Goal: Register for event/course: Sign up to attend an event or enroll in a course

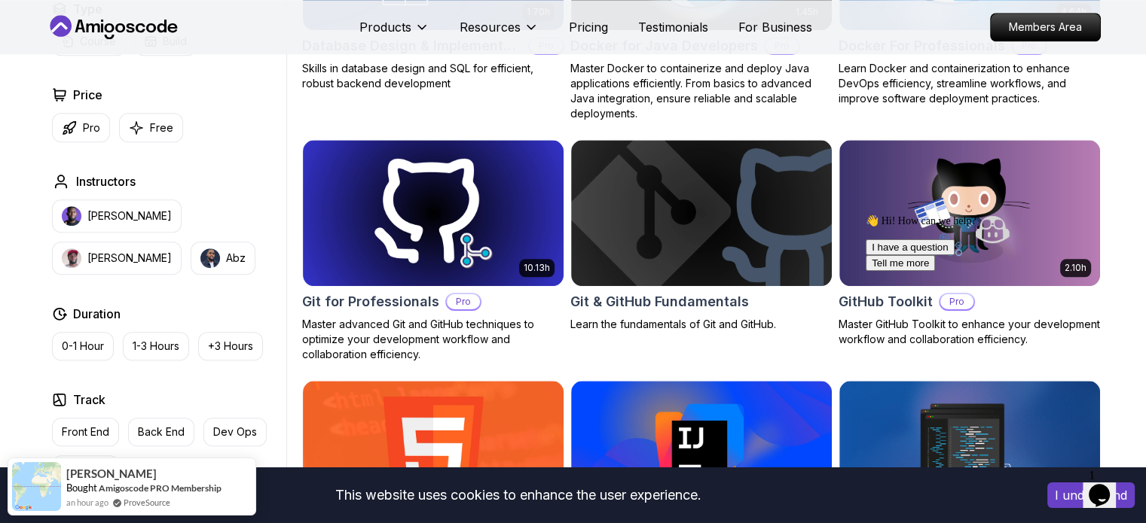
scroll to position [1530, 0]
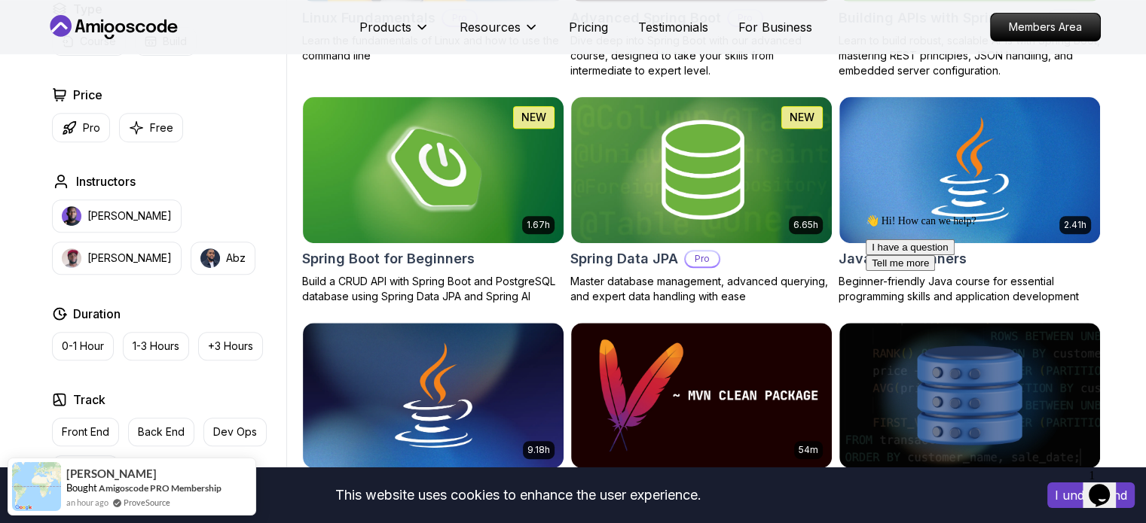
scroll to position [617, 0]
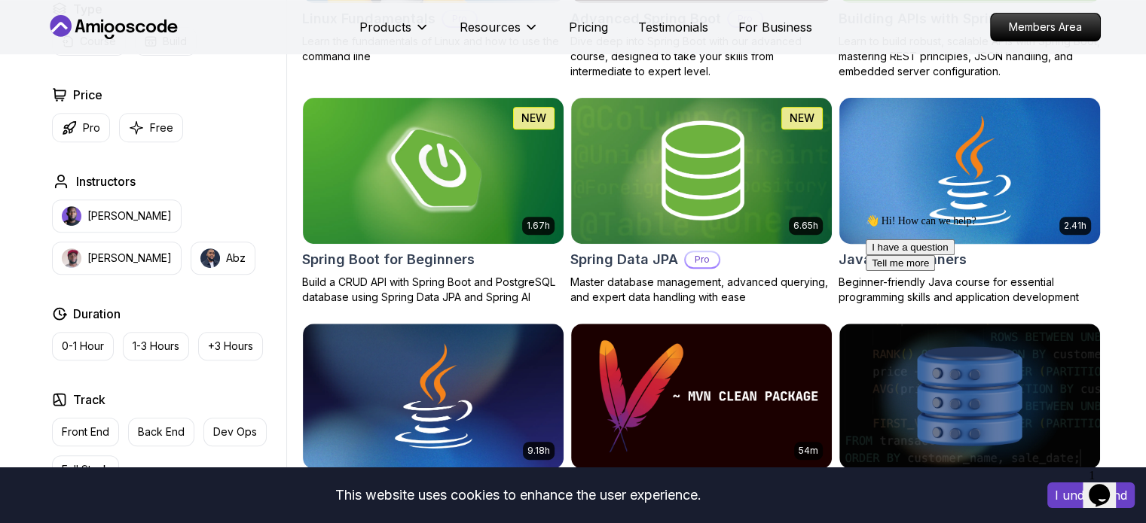
click at [907, 162] on img at bounding box center [968, 170] width 273 height 153
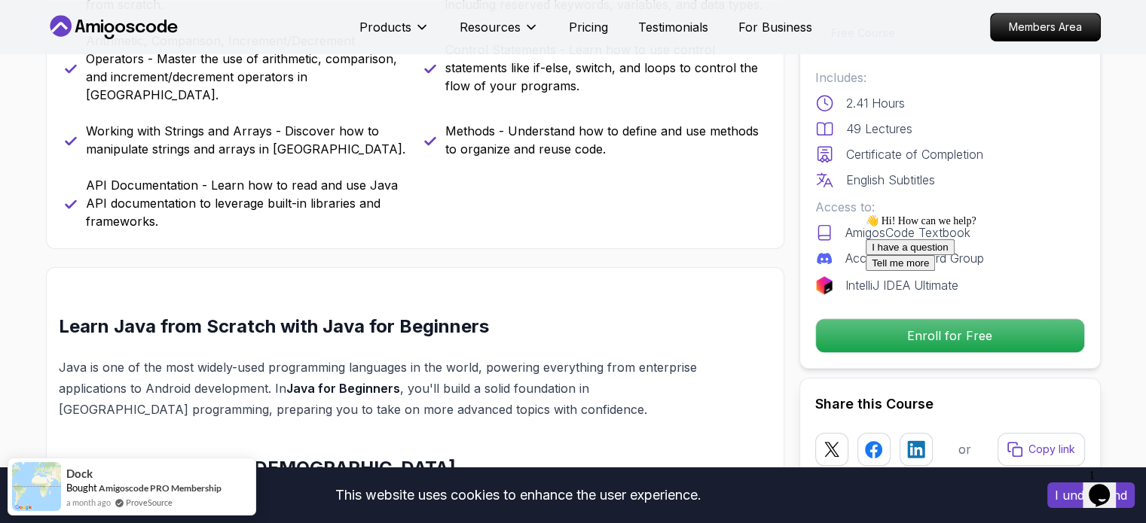
scroll to position [957, 0]
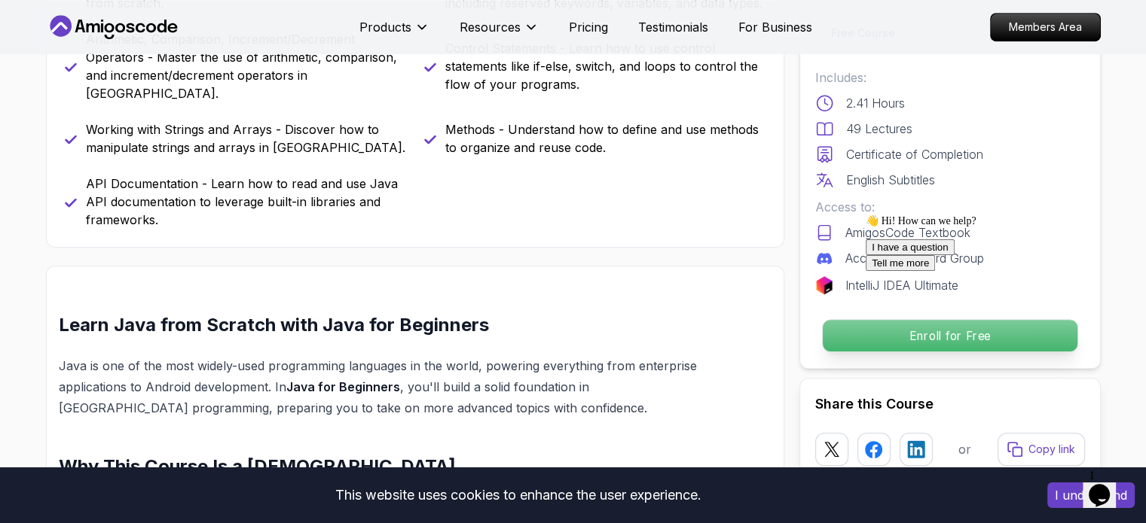
click at [852, 334] on p "Enroll for Free" at bounding box center [949, 336] width 255 height 32
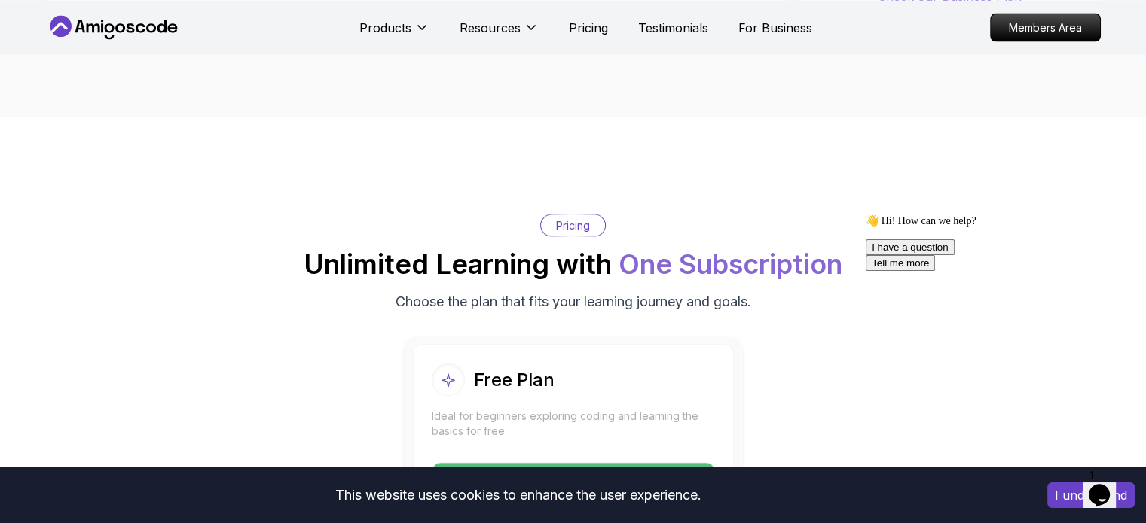
scroll to position [2892, 0]
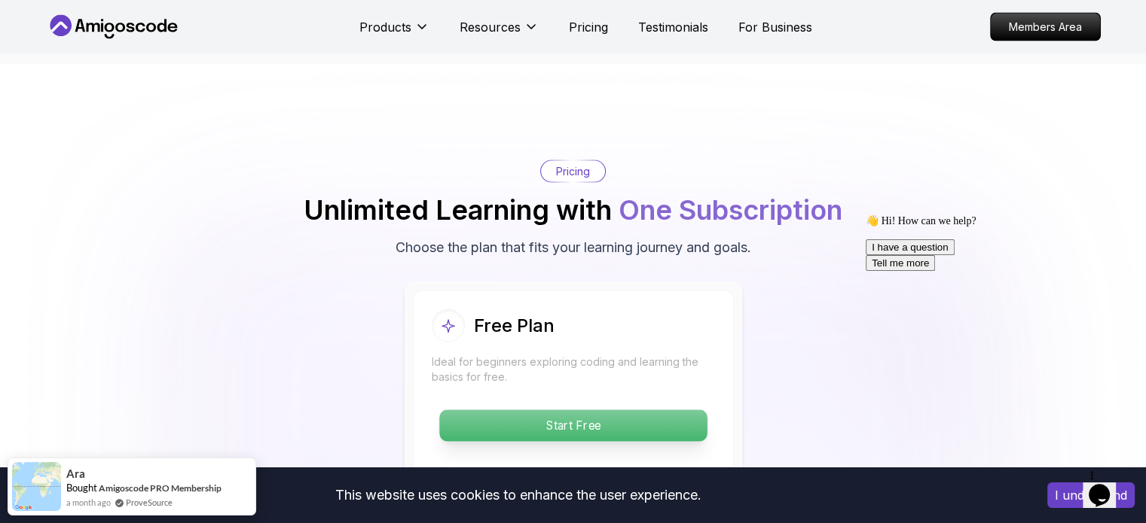
click at [693, 410] on p "Start Free" at bounding box center [572, 426] width 267 height 32
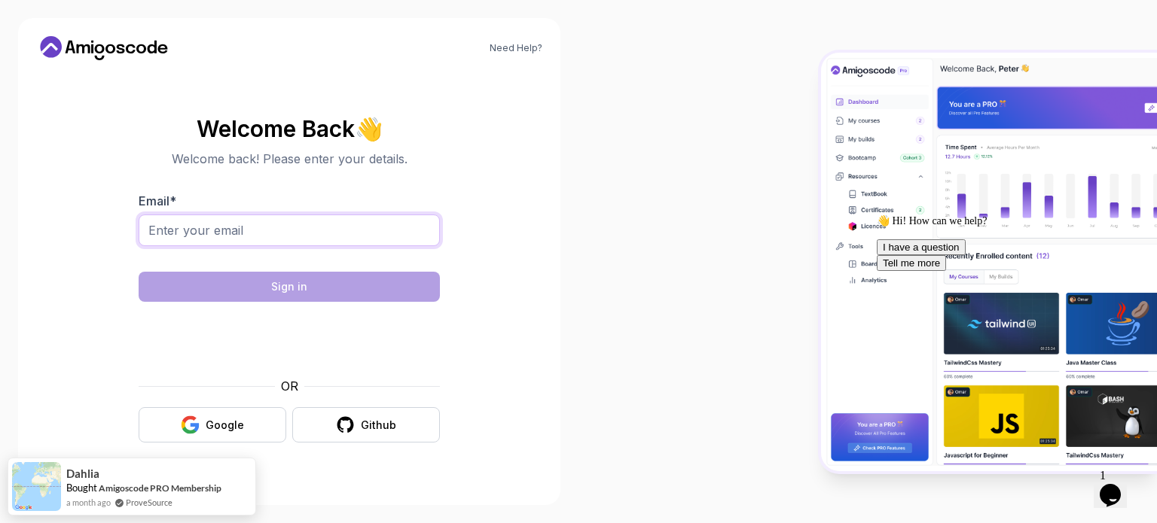
click at [383, 224] on input "Email *" at bounding box center [289, 231] width 301 height 32
type input "brij01435@gmail.com"
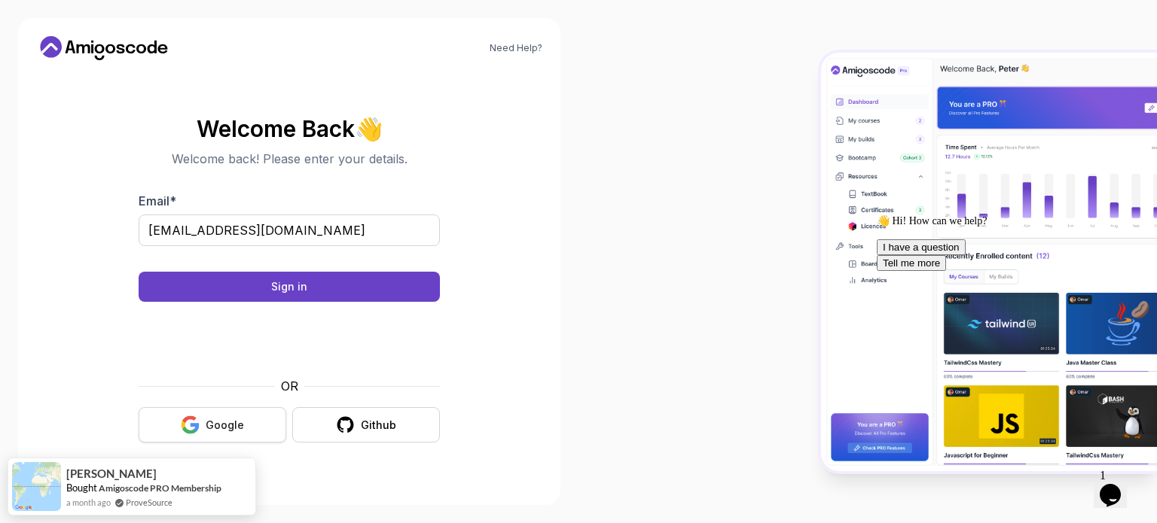
click at [217, 429] on div "Google" at bounding box center [225, 425] width 38 height 15
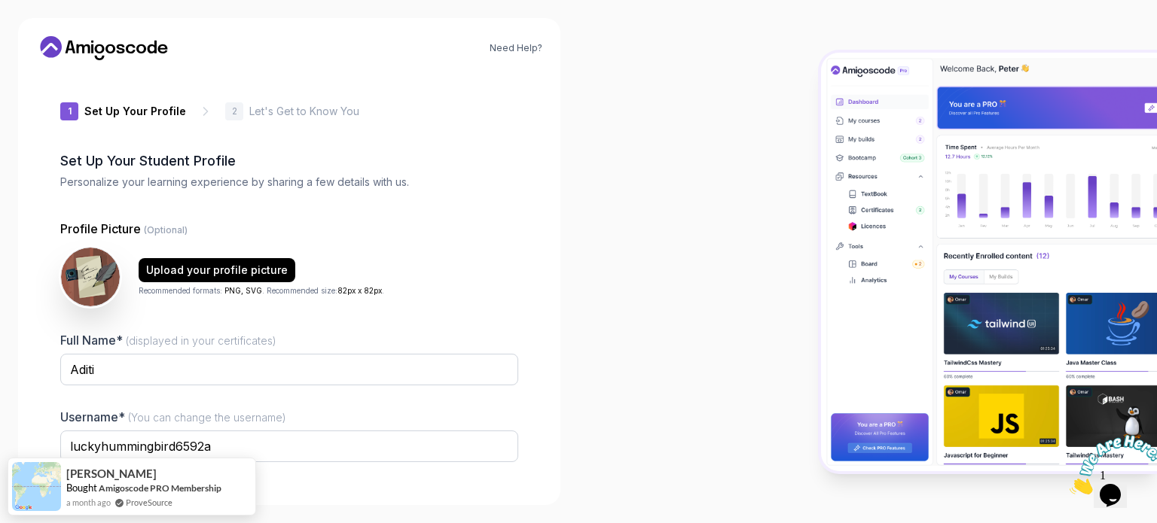
scroll to position [104, 0]
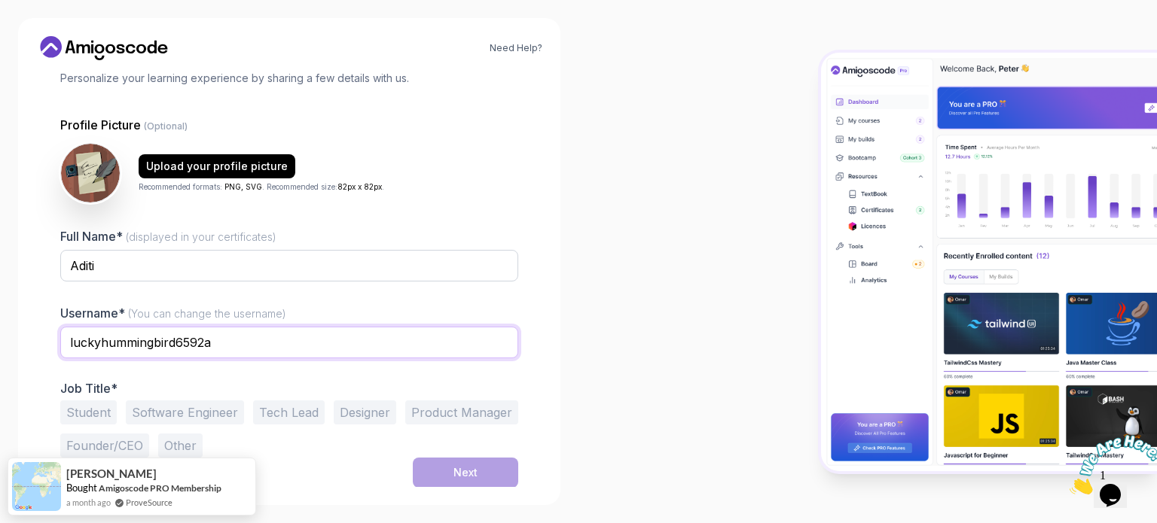
click at [298, 343] on input "luckyhummingbird6592a" at bounding box center [289, 343] width 458 height 32
click at [96, 414] on button "Student" at bounding box center [88, 413] width 56 height 24
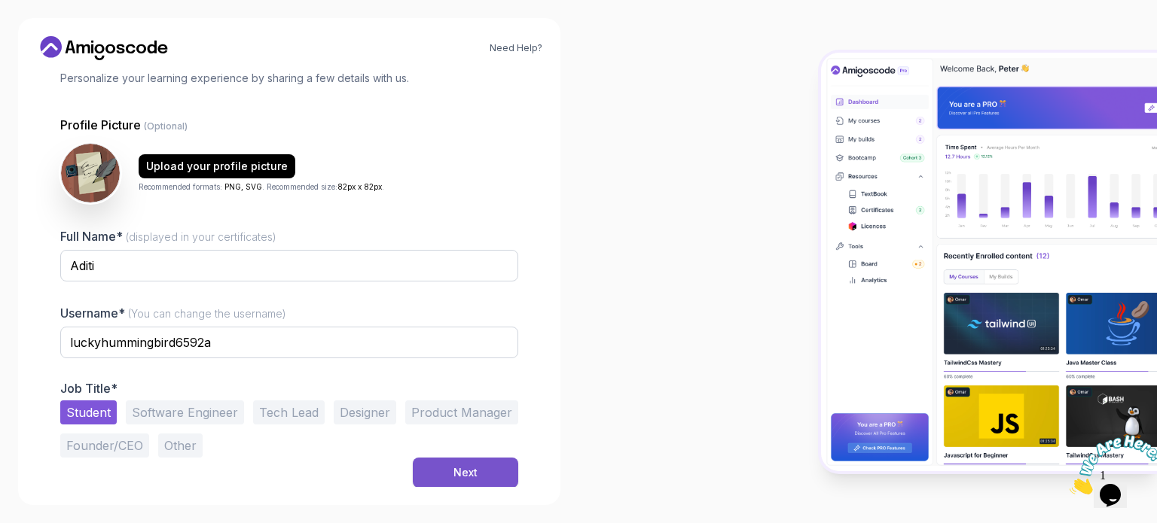
click at [440, 479] on button "Next" at bounding box center [465, 473] width 105 height 30
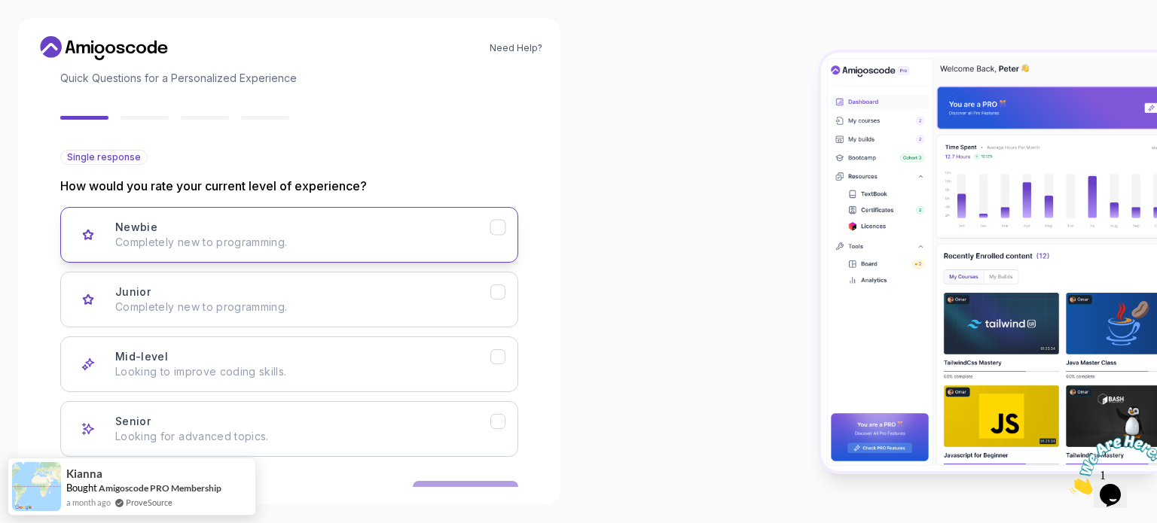
click at [301, 233] on div "Newbie Completely new to programming." at bounding box center [302, 235] width 375 height 30
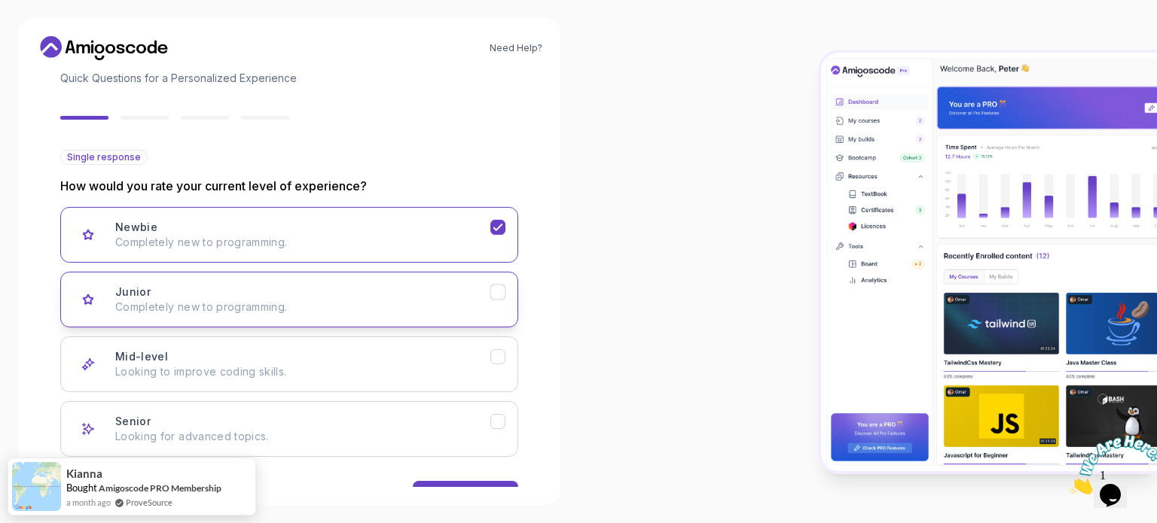
click at [298, 293] on div "Junior Completely new to programming." at bounding box center [302, 300] width 375 height 30
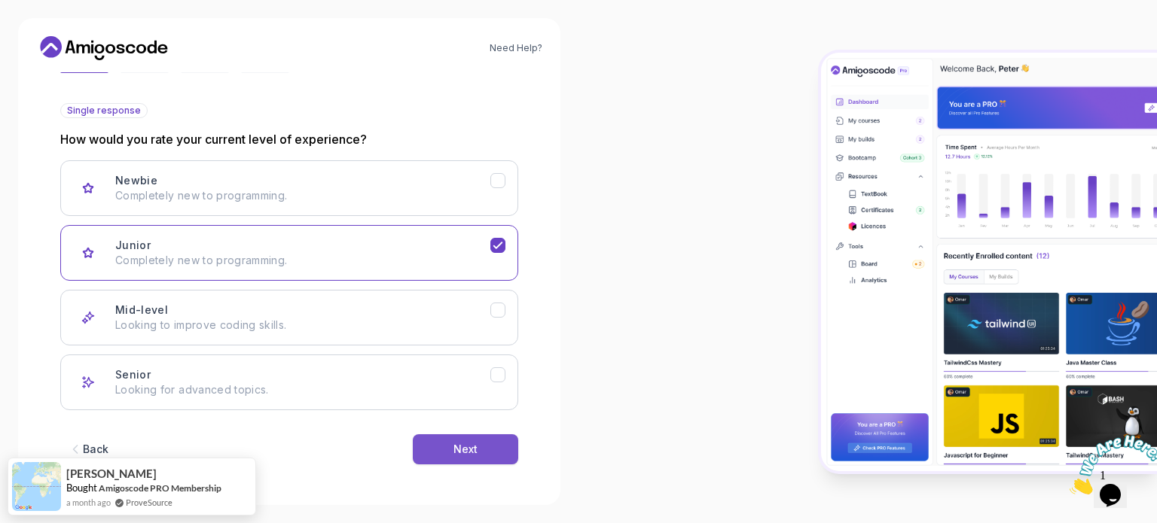
click at [453, 436] on button "Next" at bounding box center [465, 450] width 105 height 30
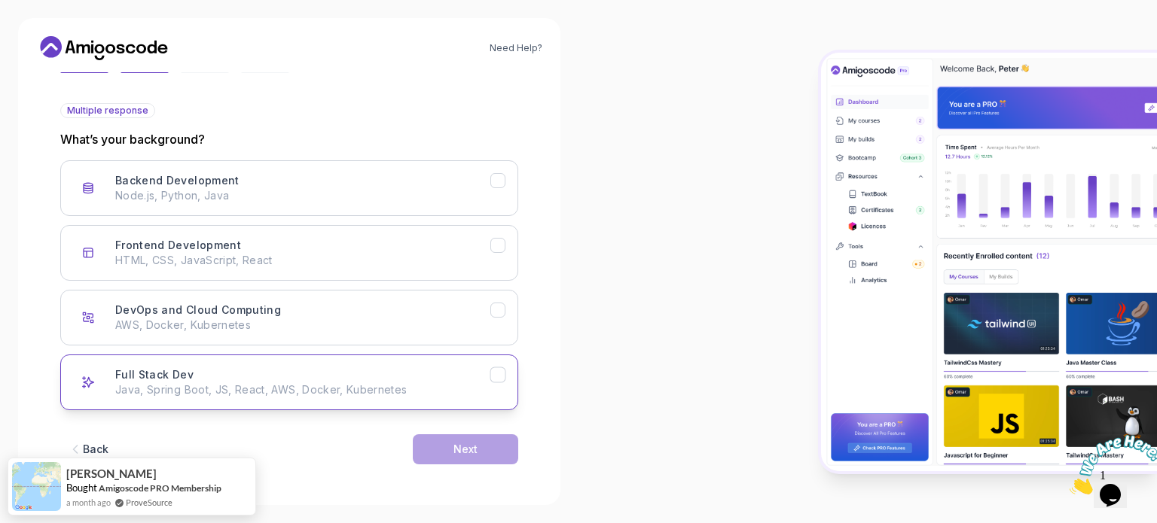
click at [414, 392] on p "Java, Spring Boot, JS, React, AWS, Docker, Kubernetes" at bounding box center [302, 390] width 375 height 15
click at [438, 457] on button "Next" at bounding box center [465, 450] width 105 height 30
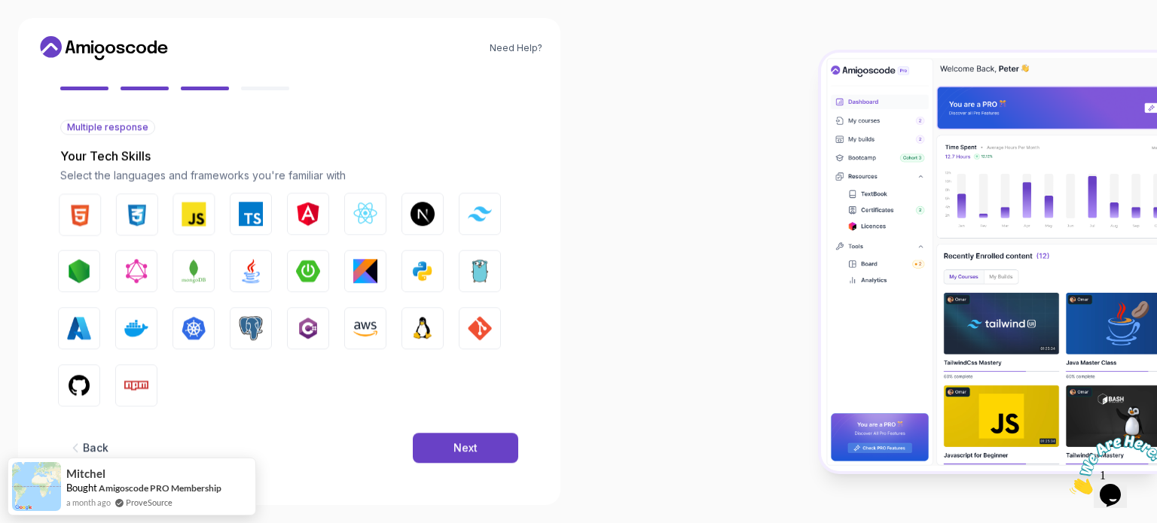
scroll to position [133, 0]
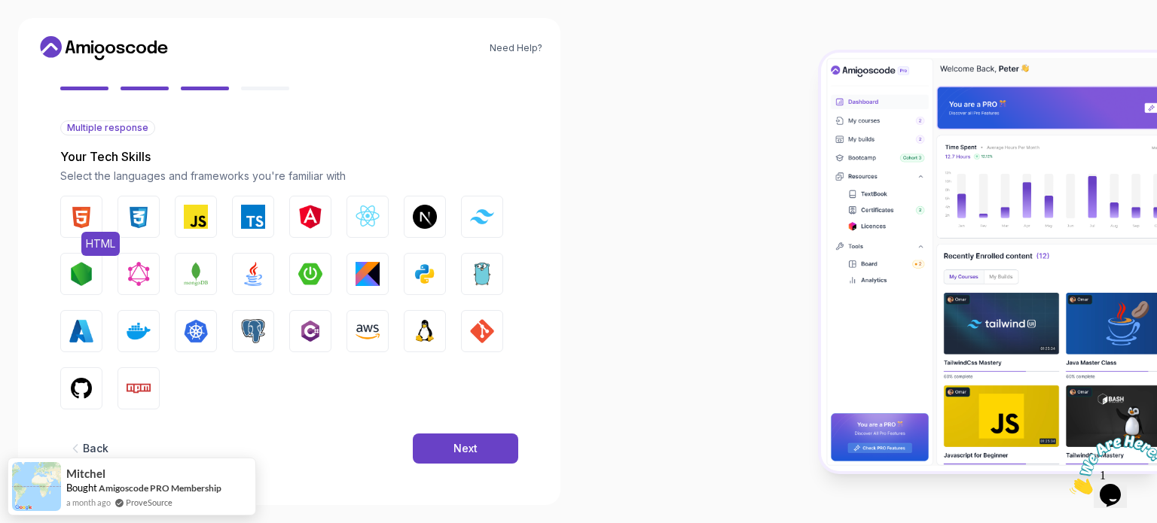
click at [81, 225] on img "button" at bounding box center [81, 217] width 24 height 24
click at [124, 228] on button "CSS" at bounding box center [138, 217] width 42 height 42
click at [197, 219] on img "button" at bounding box center [196, 217] width 24 height 24
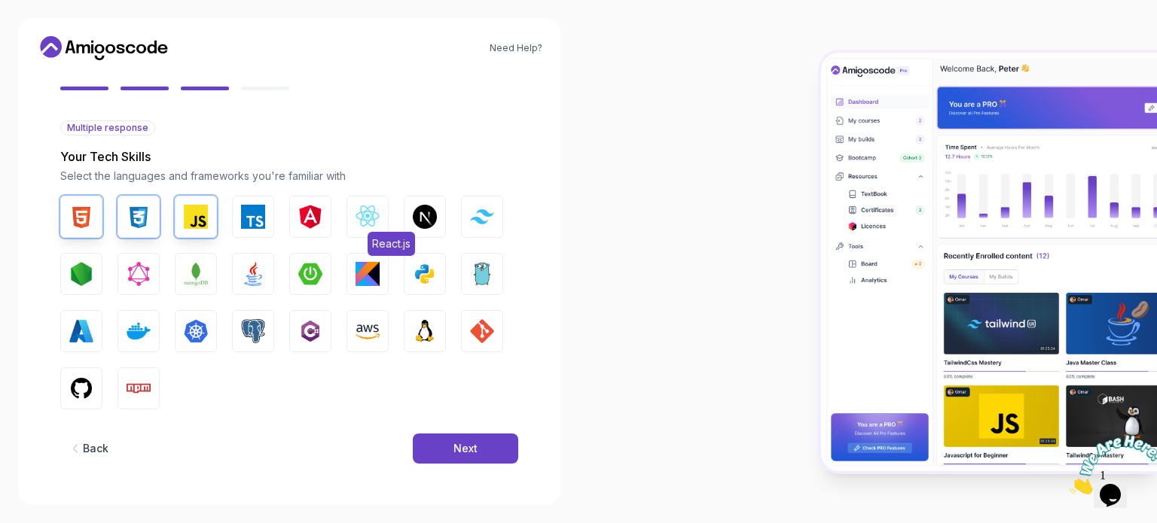
click at [368, 228] on button "React.js" at bounding box center [367, 217] width 42 height 42
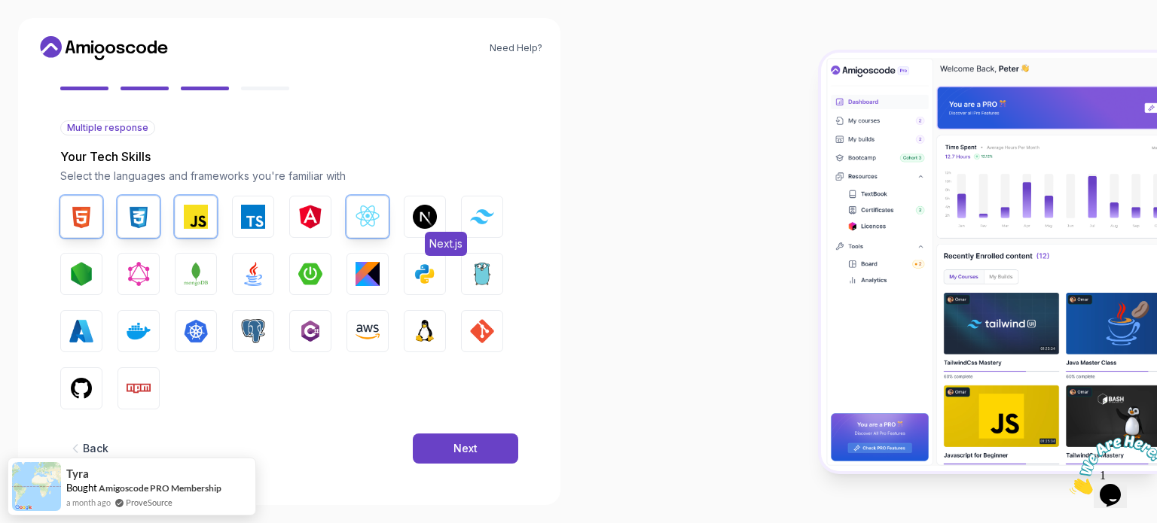
click at [422, 227] on img "button" at bounding box center [425, 217] width 24 height 24
click at [474, 224] on button "Tailwind CSS" at bounding box center [482, 217] width 42 height 42
click at [473, 275] on img "button" at bounding box center [482, 274] width 24 height 24
click at [426, 276] on img "button" at bounding box center [425, 274] width 24 height 24
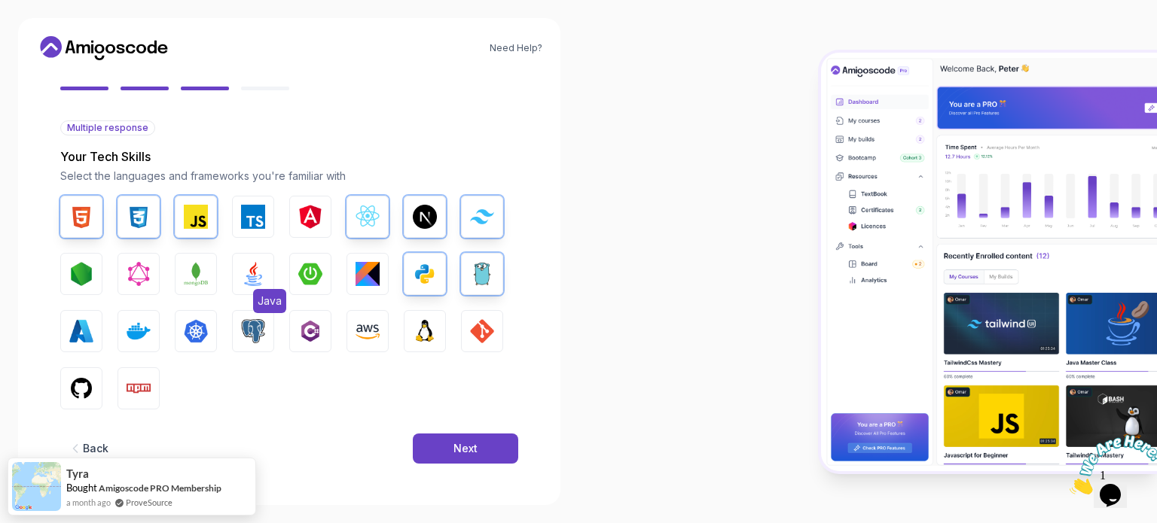
click at [256, 273] on img "button" at bounding box center [253, 274] width 24 height 24
click at [195, 273] on img "button" at bounding box center [196, 274] width 24 height 24
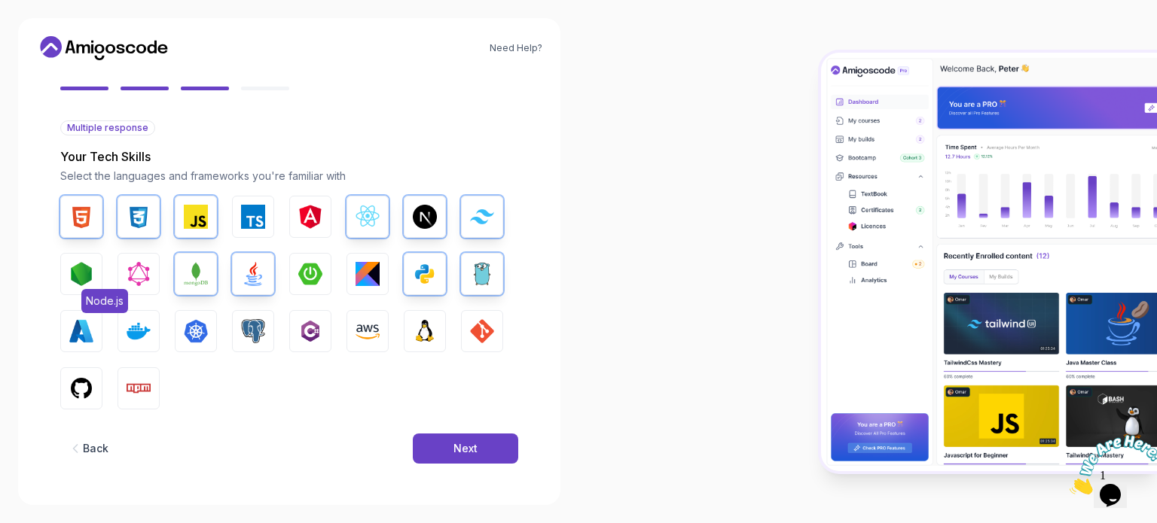
click at [87, 282] on img "button" at bounding box center [81, 274] width 24 height 24
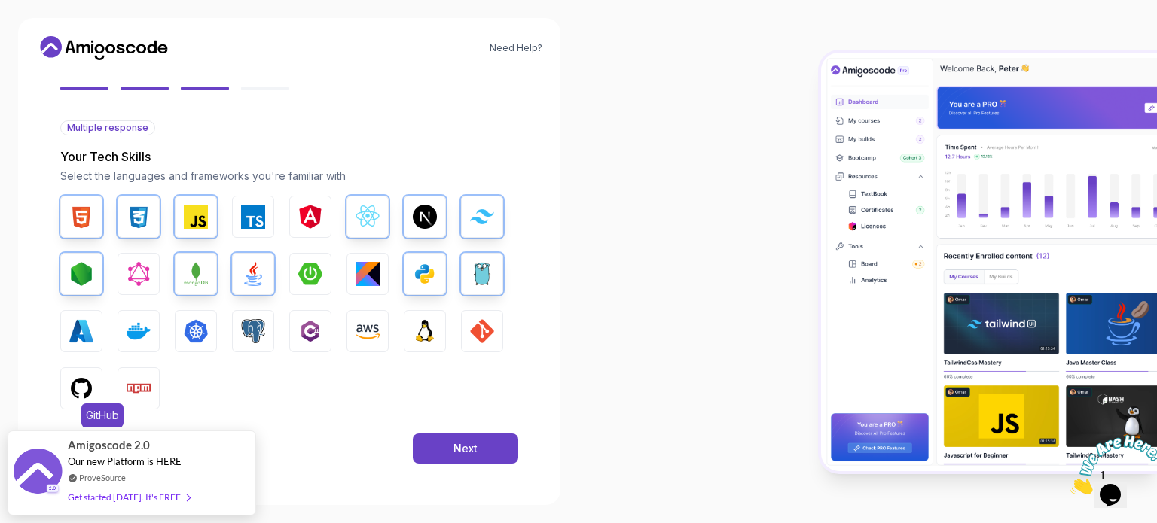
click at [89, 386] on img "button" at bounding box center [81, 389] width 24 height 24
click at [132, 352] on button "Docker" at bounding box center [138, 331] width 42 height 42
click at [183, 343] on button "Kubernetes" at bounding box center [196, 331] width 42 height 42
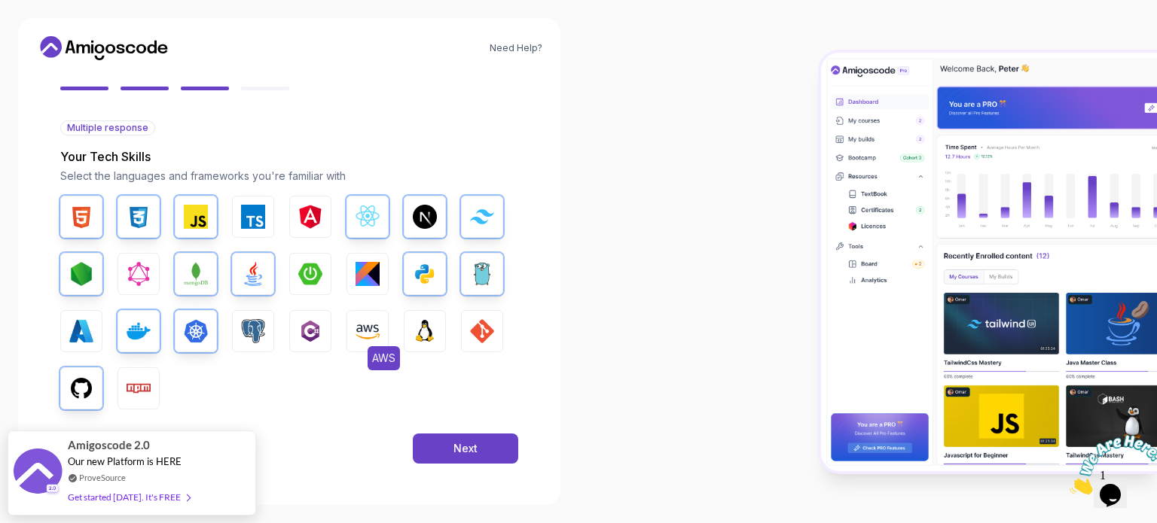
click at [386, 334] on button "AWS" at bounding box center [367, 331] width 42 height 42
click at [431, 328] on img "button" at bounding box center [425, 331] width 24 height 24
click at [484, 325] on img "button" at bounding box center [482, 331] width 24 height 24
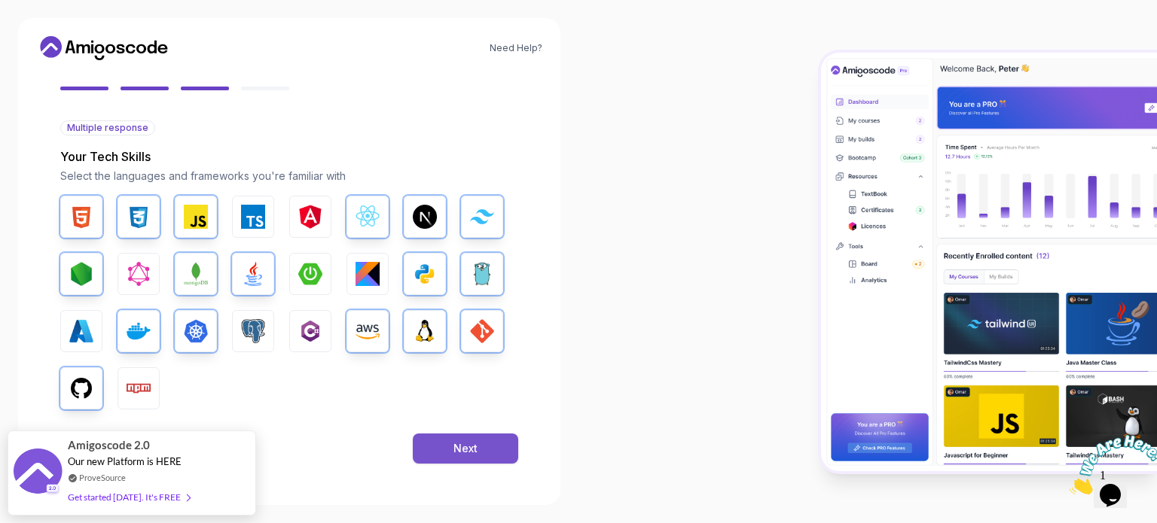
click at [457, 440] on button "Next" at bounding box center [465, 449] width 105 height 30
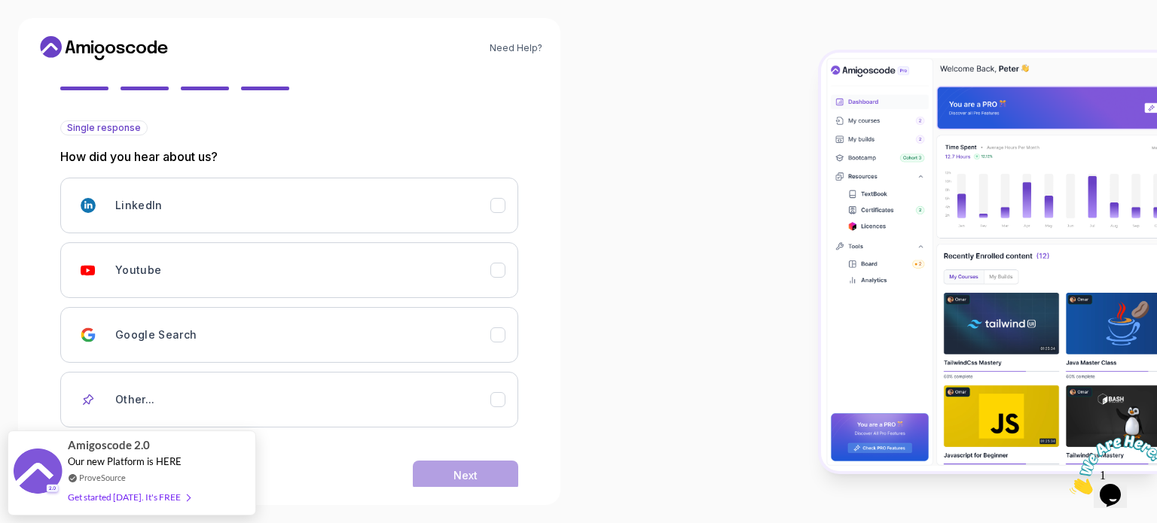
scroll to position [160, 0]
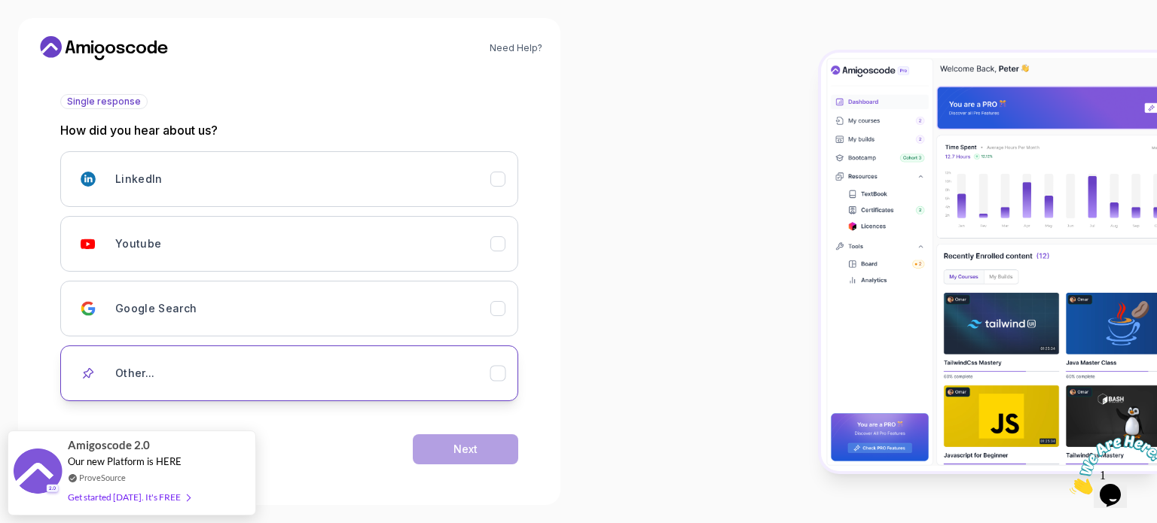
click at [313, 355] on button "Other..." at bounding box center [289, 374] width 458 height 56
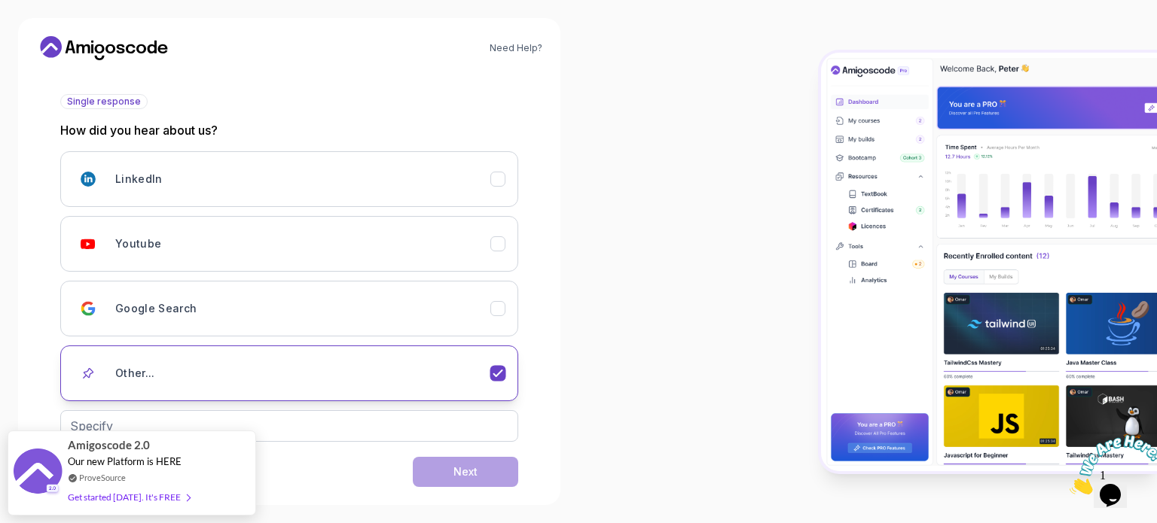
scroll to position [182, 0]
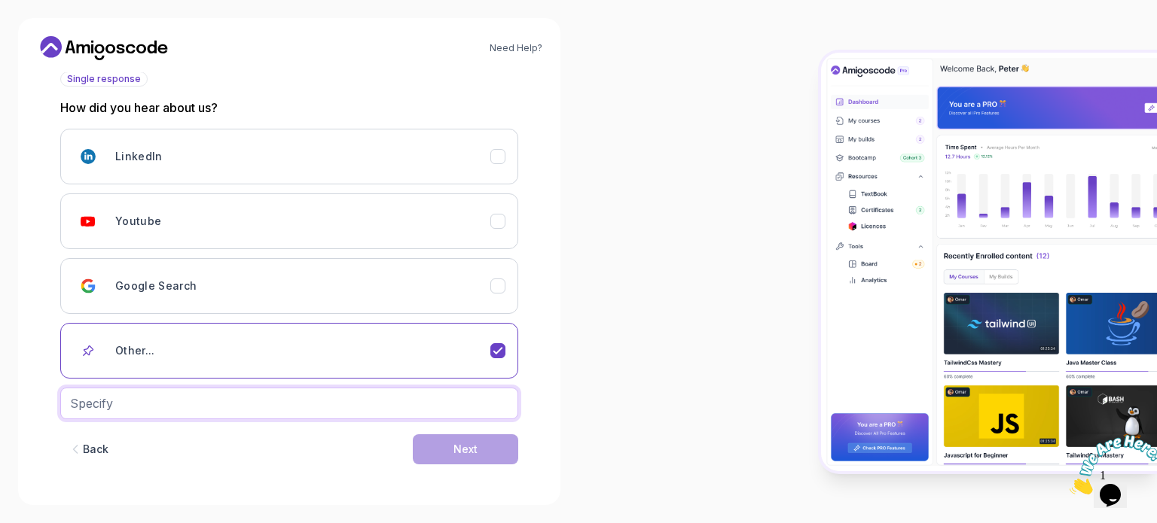
click at [302, 412] on input "text" at bounding box center [289, 404] width 458 height 32
type input "Instagram"
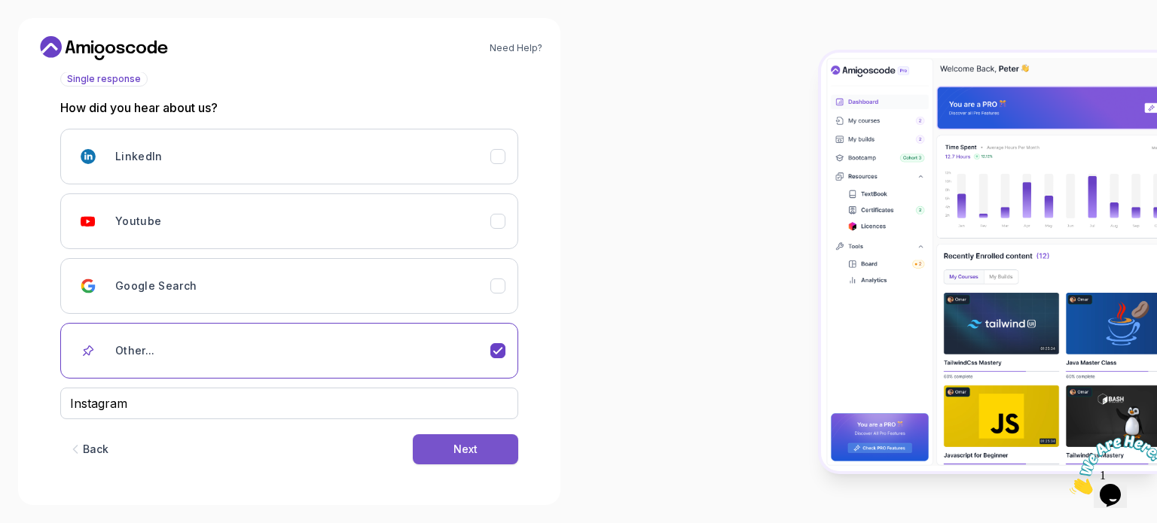
click at [458, 444] on div "Next" at bounding box center [465, 449] width 24 height 15
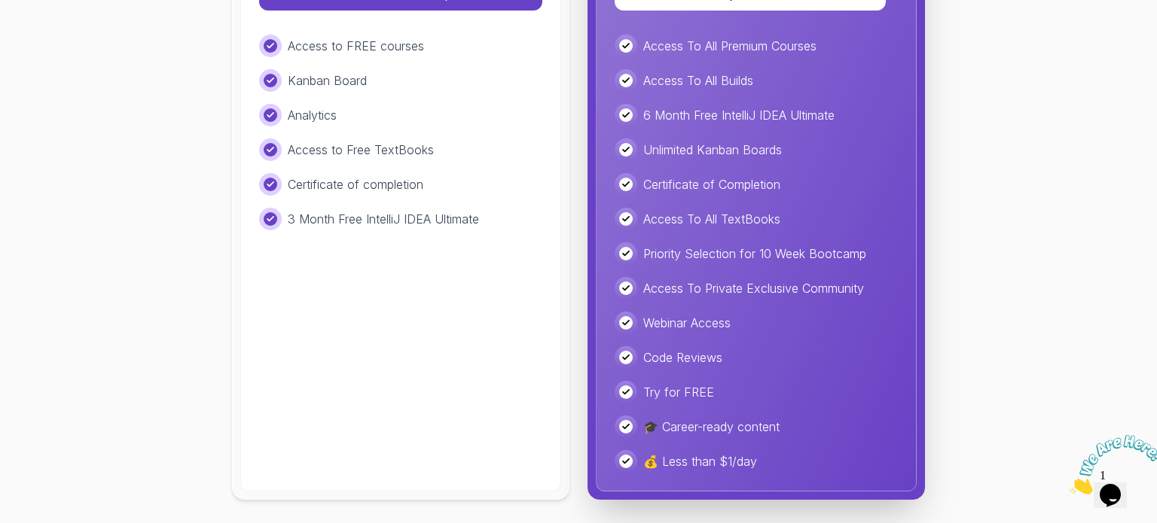
scroll to position [208, 0]
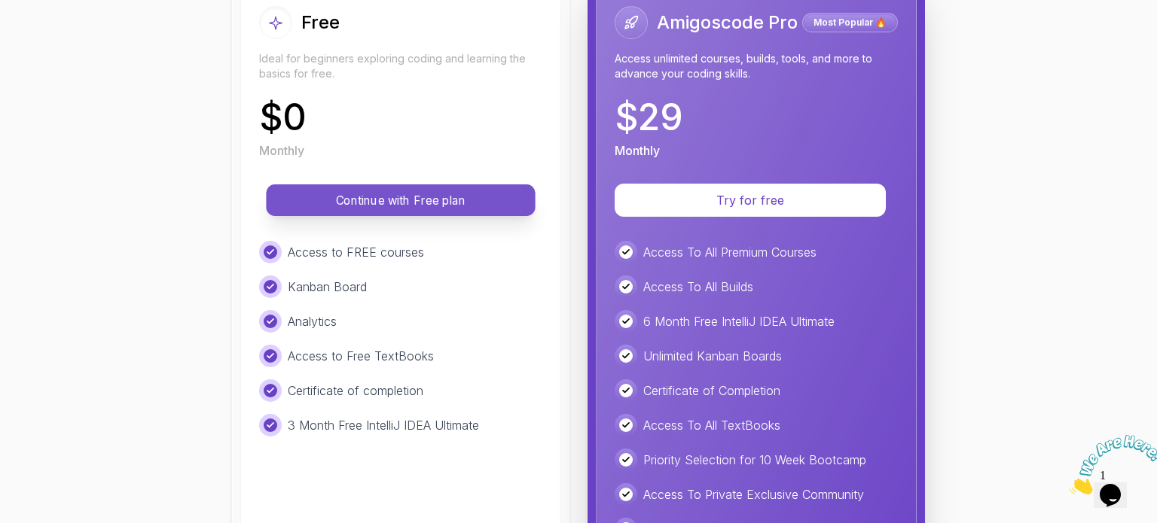
click at [415, 193] on p "Continue with Free plan" at bounding box center [400, 200] width 235 height 17
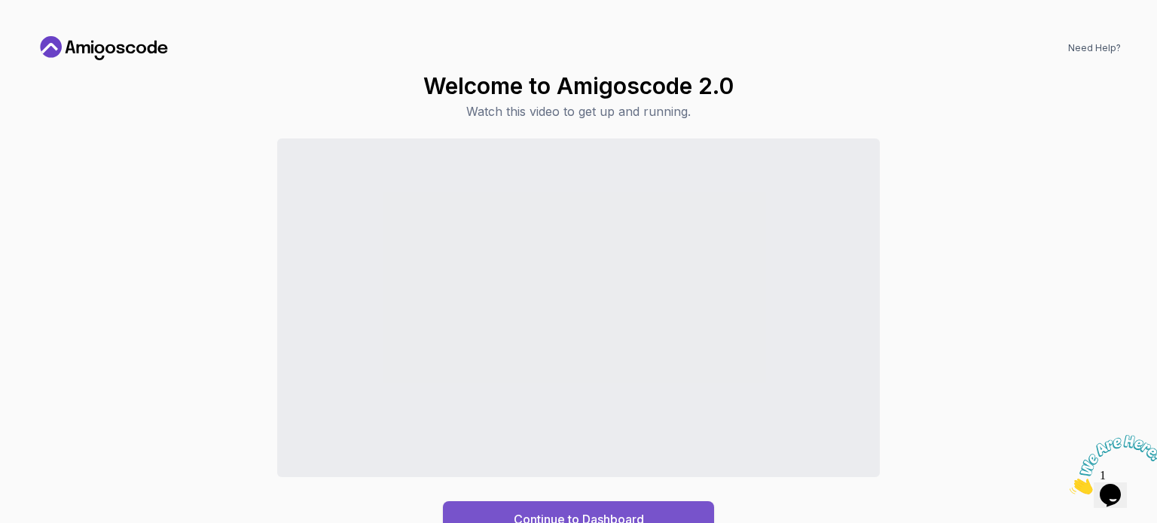
click at [518, 511] on div "Continue to Dashboard" at bounding box center [579, 520] width 130 height 18
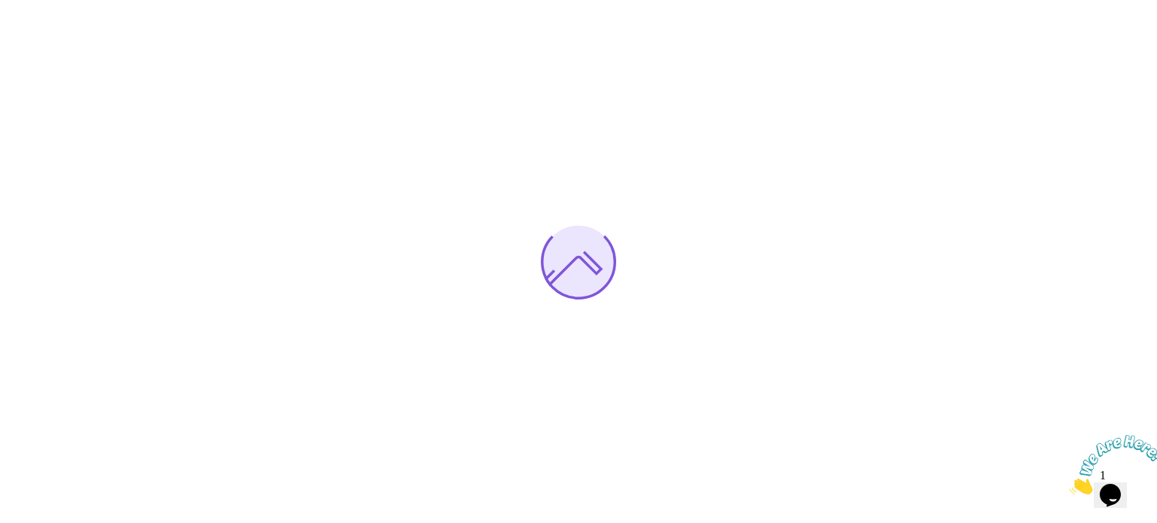
click at [1070, 484] on icon "Close" at bounding box center [1070, 490] width 0 height 13
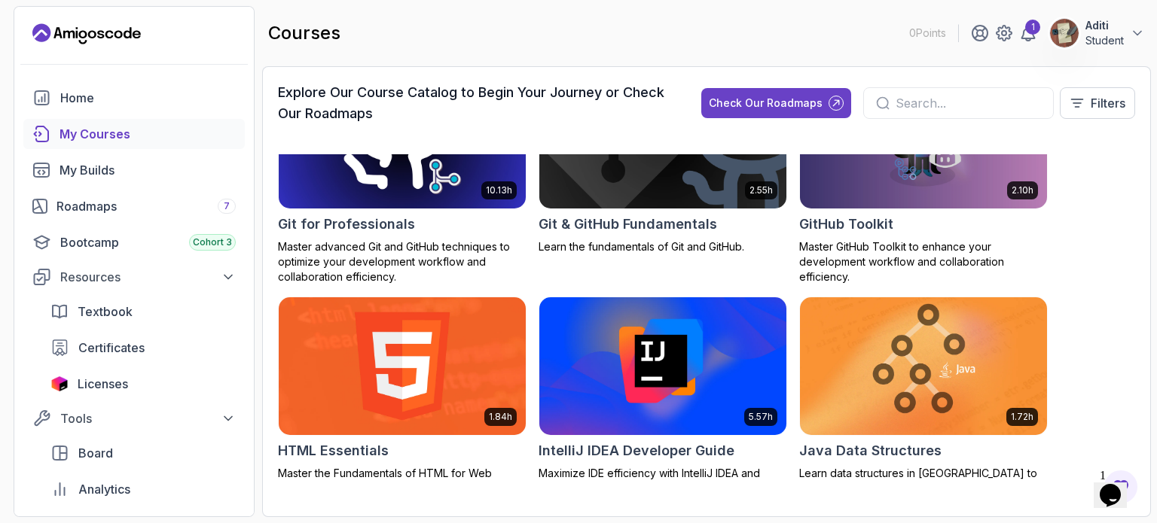
scroll to position [785, 0]
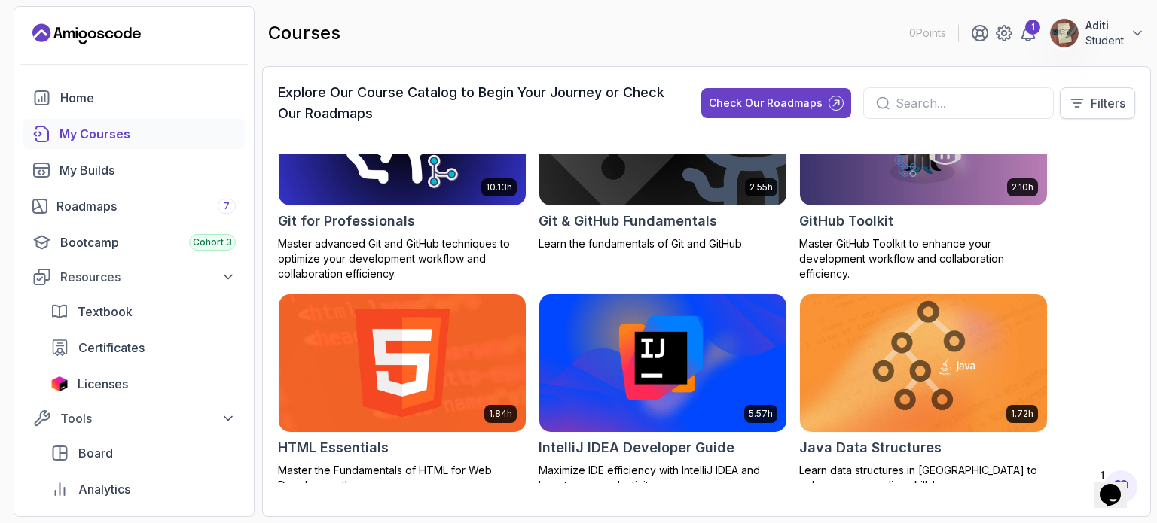
click at [1071, 101] on icon at bounding box center [1077, 103] width 15 height 15
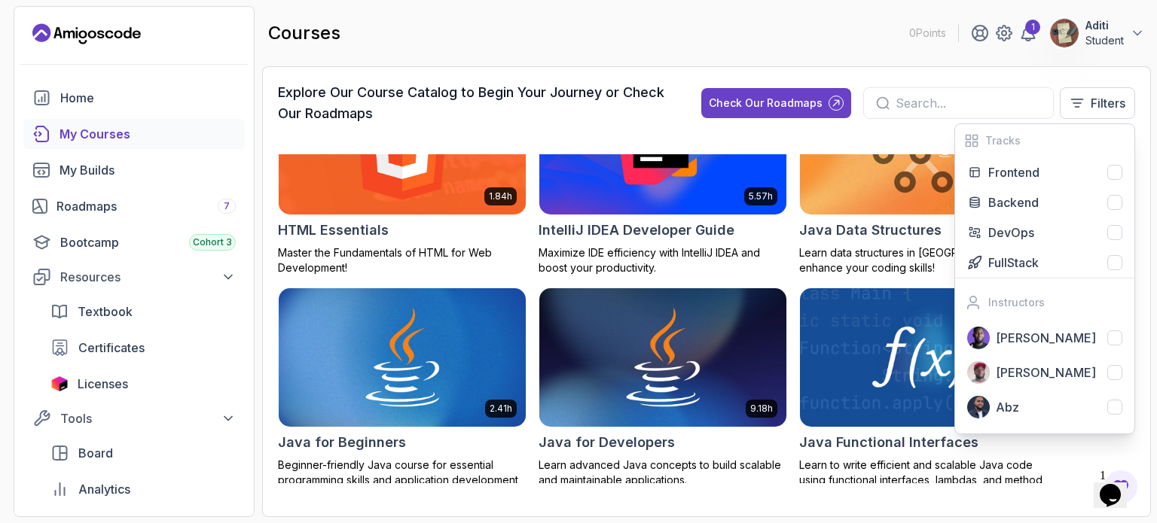
scroll to position [1003, 0]
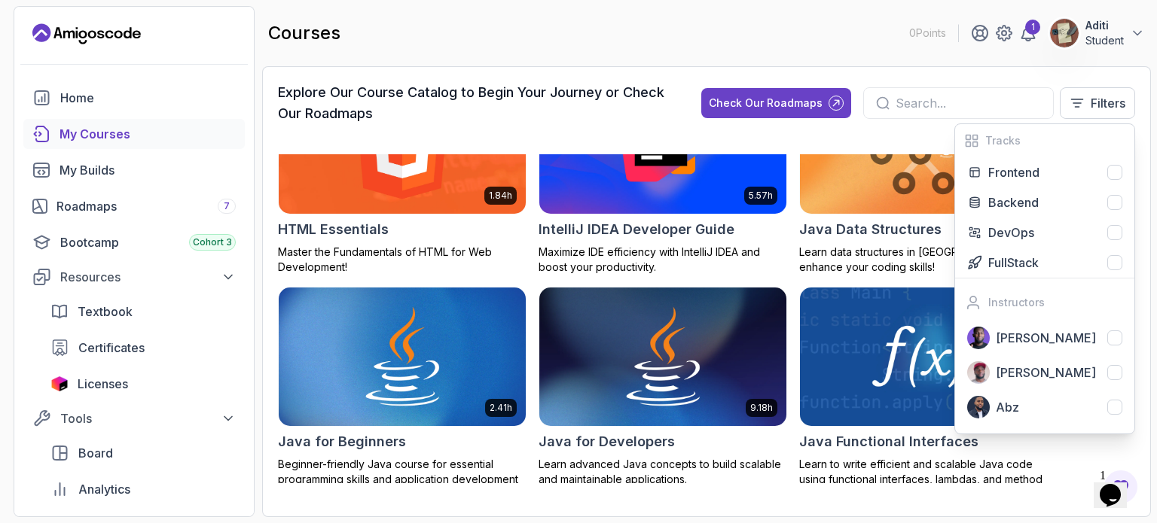
click at [869, 222] on h2 "Java Data Structures" at bounding box center [870, 229] width 142 height 21
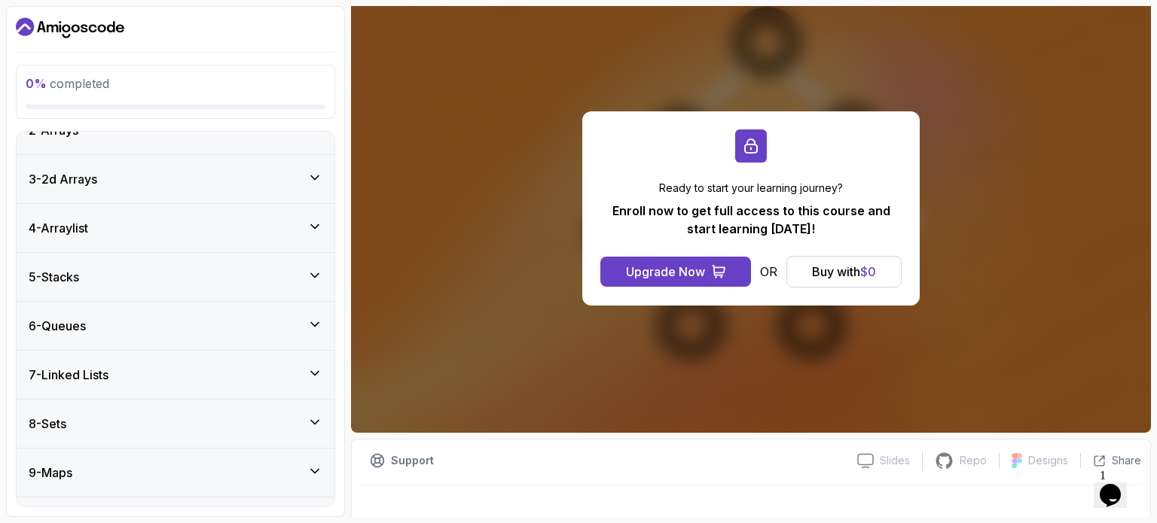
scroll to position [364, 0]
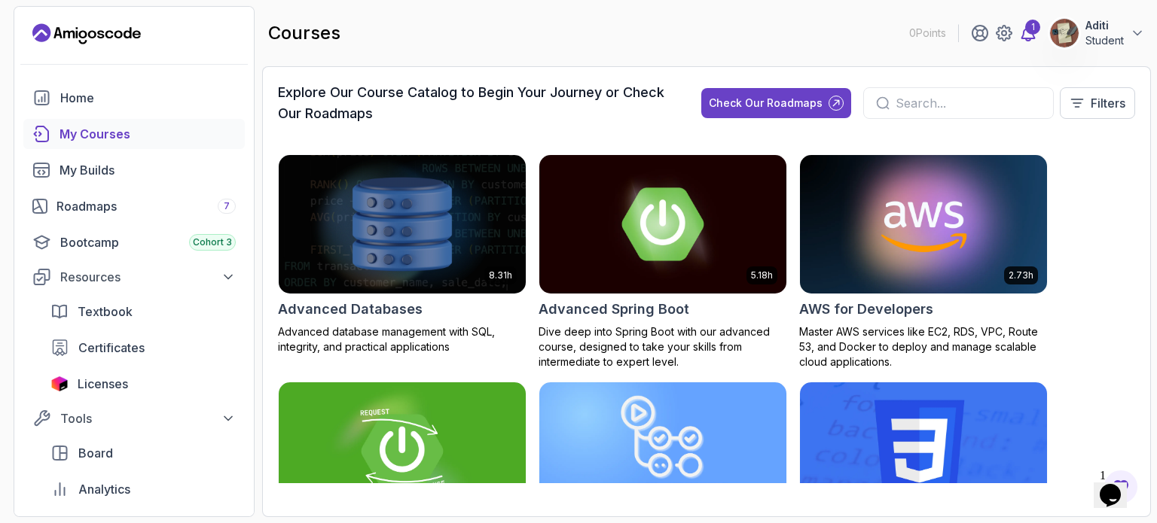
click at [1030, 34] on div "1" at bounding box center [1032, 27] width 15 height 15
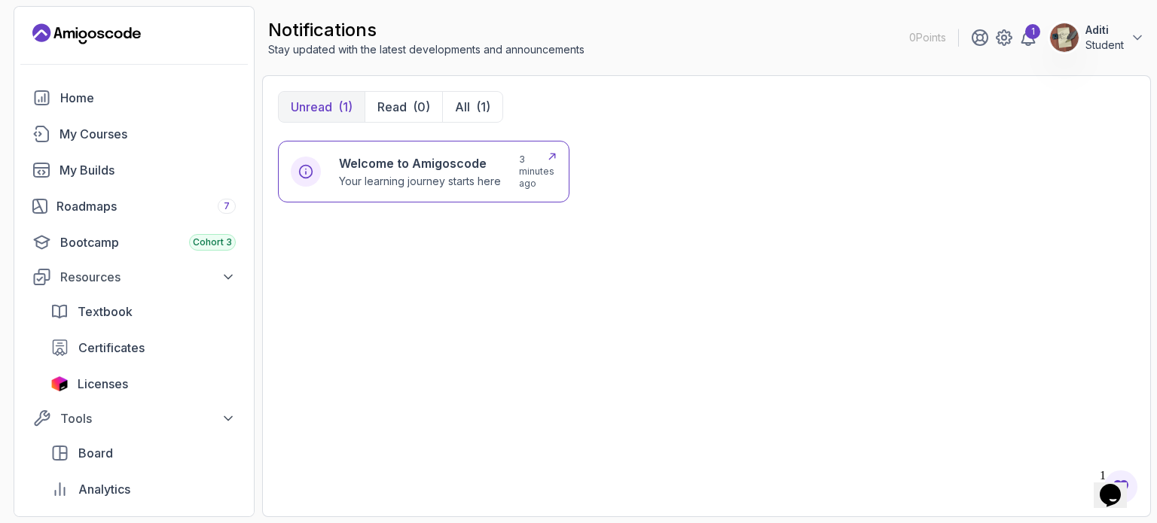
click at [460, 141] on div "Welcome to Amigoscode Your learning journey starts here 3 minutes ago" at bounding box center [423, 172] width 291 height 62
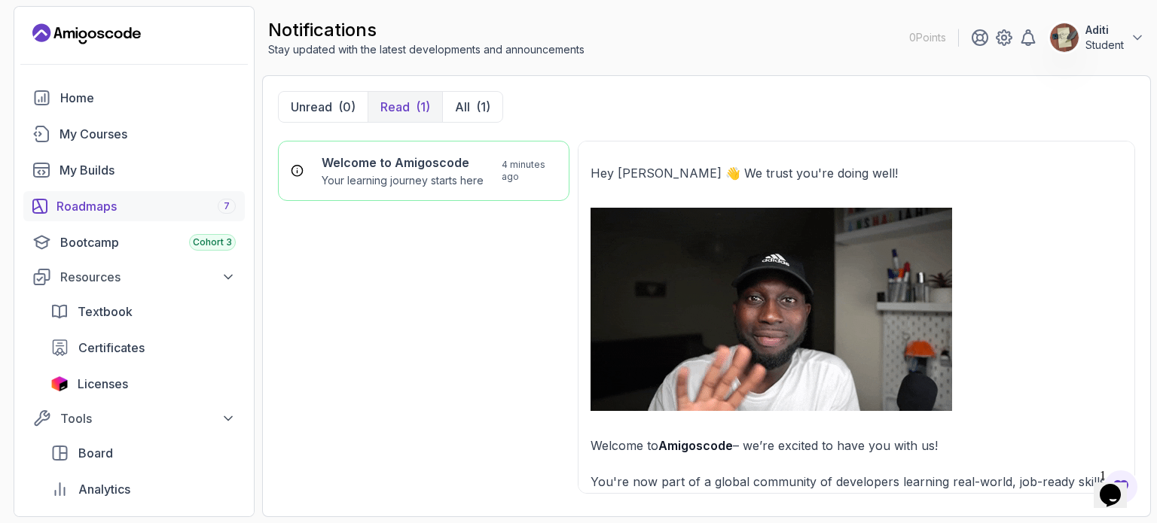
click at [172, 200] on div "Roadmaps 7" at bounding box center [145, 206] width 179 height 18
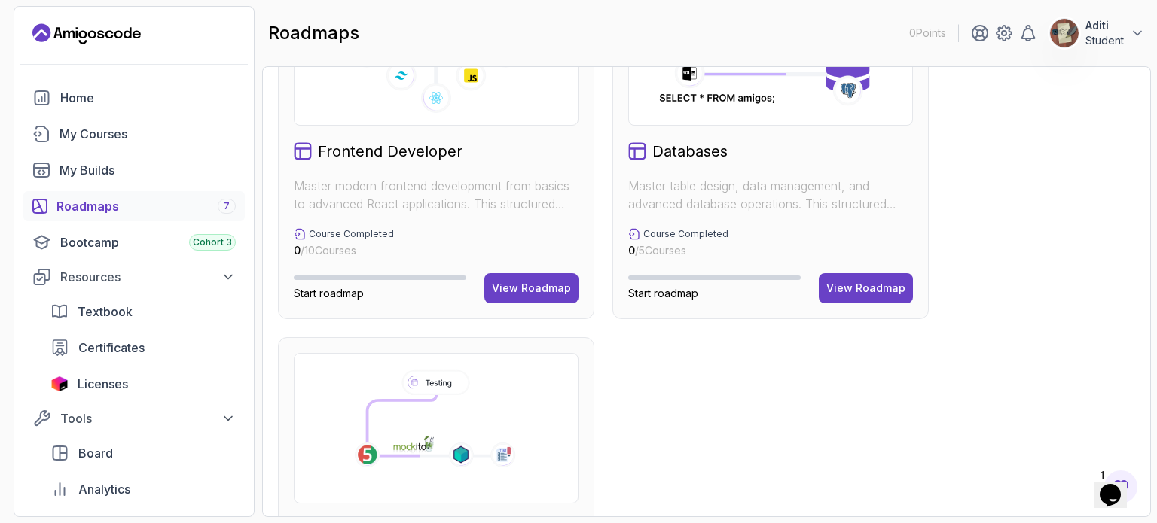
scroll to position [1073, 0]
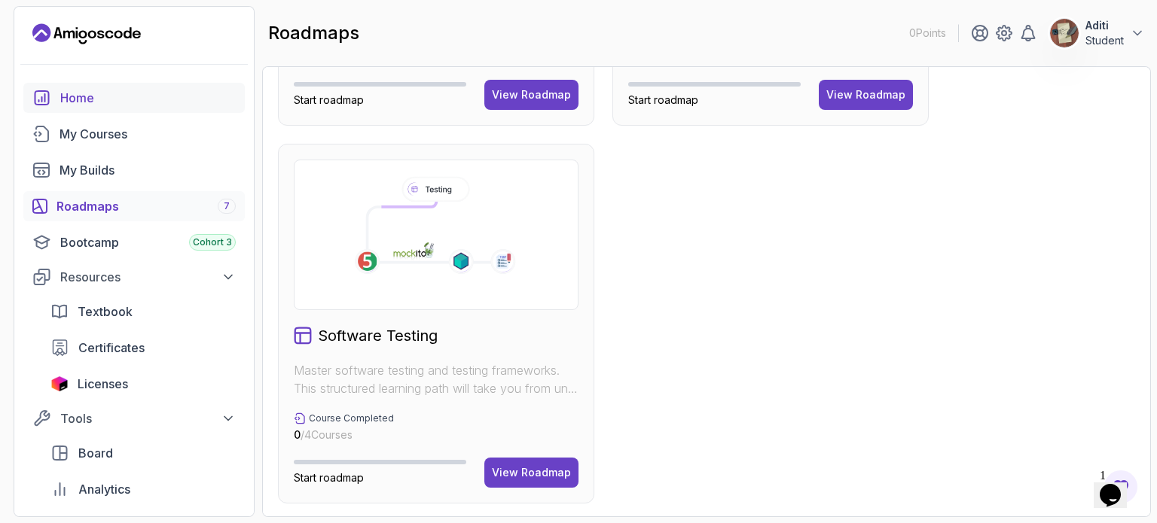
click at [87, 102] on div "Home" at bounding box center [147, 98] width 175 height 18
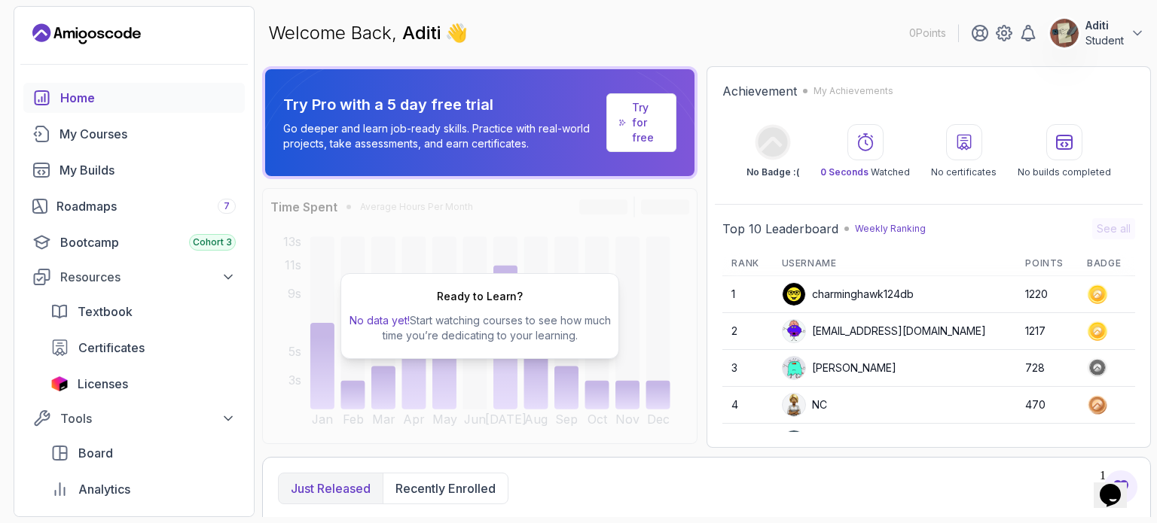
click at [1097, 44] on p "Student" at bounding box center [1104, 40] width 38 height 15
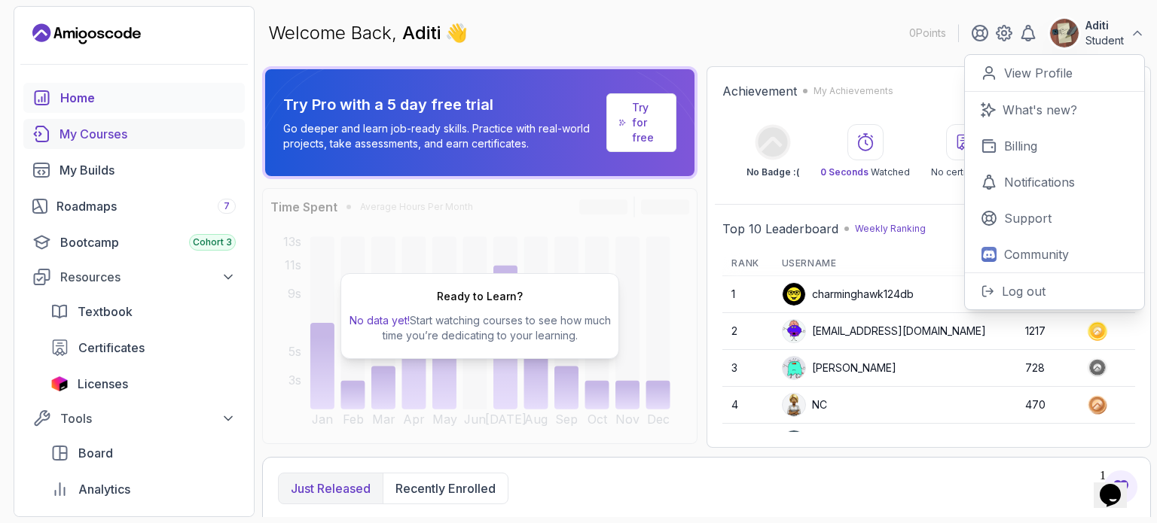
click at [92, 139] on div "My Courses" at bounding box center [148, 134] width 176 height 18
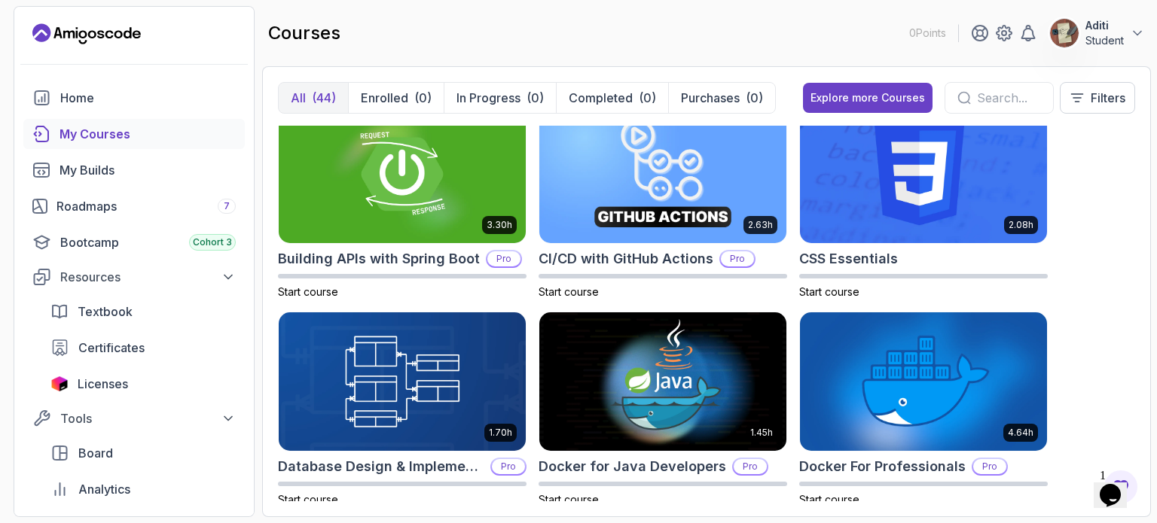
scroll to position [233, 0]
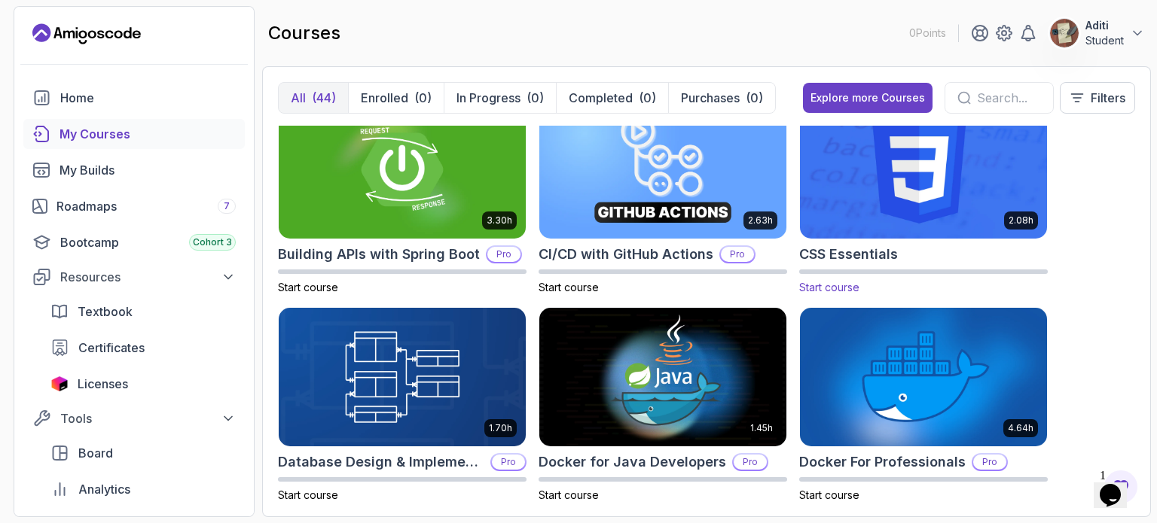
drag, startPoint x: 874, startPoint y: 193, endPoint x: 821, endPoint y: 273, distance: 96.3
click at [821, 273] on div "Start course" at bounding box center [923, 283] width 249 height 26
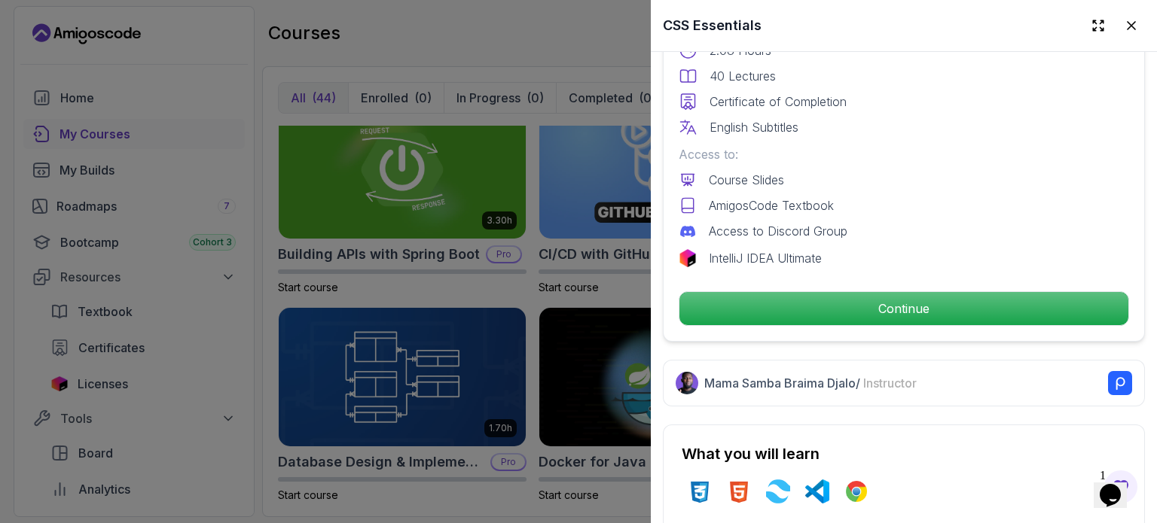
scroll to position [458, 0]
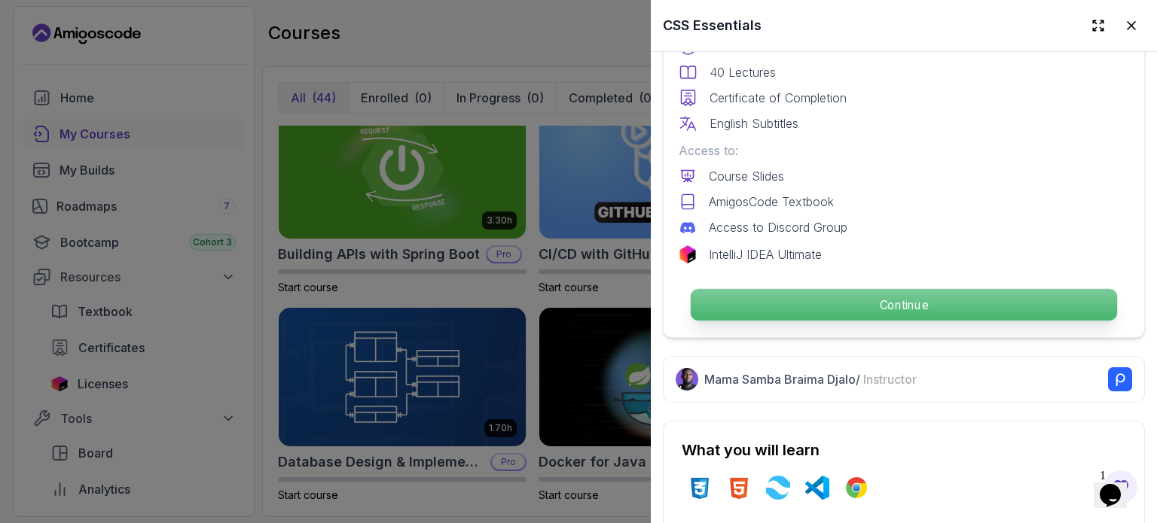
click at [782, 301] on p "Continue" at bounding box center [904, 305] width 426 height 32
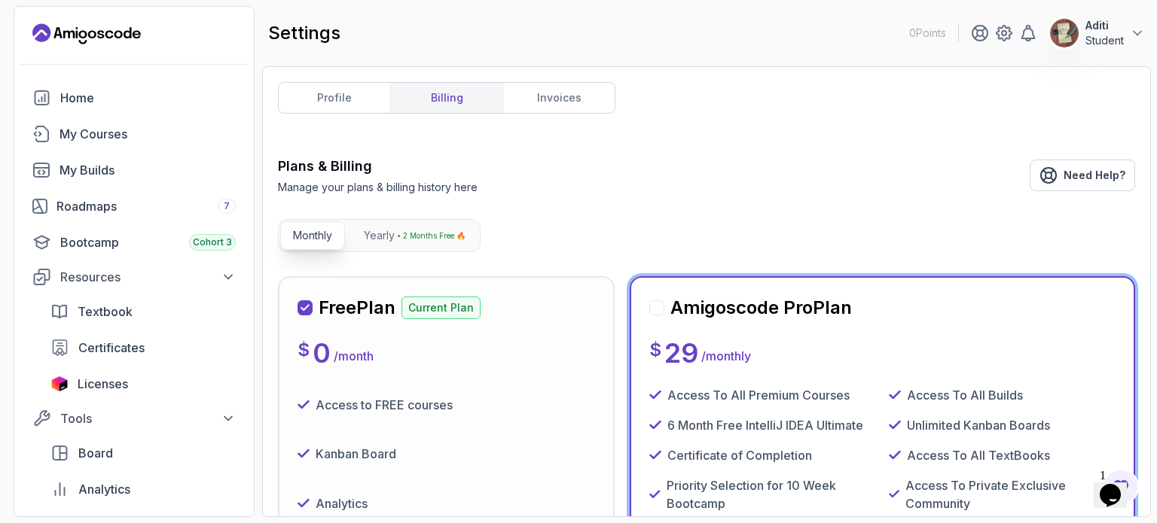
click at [508, 345] on div "$ 0 / month" at bounding box center [447, 353] width 298 height 30
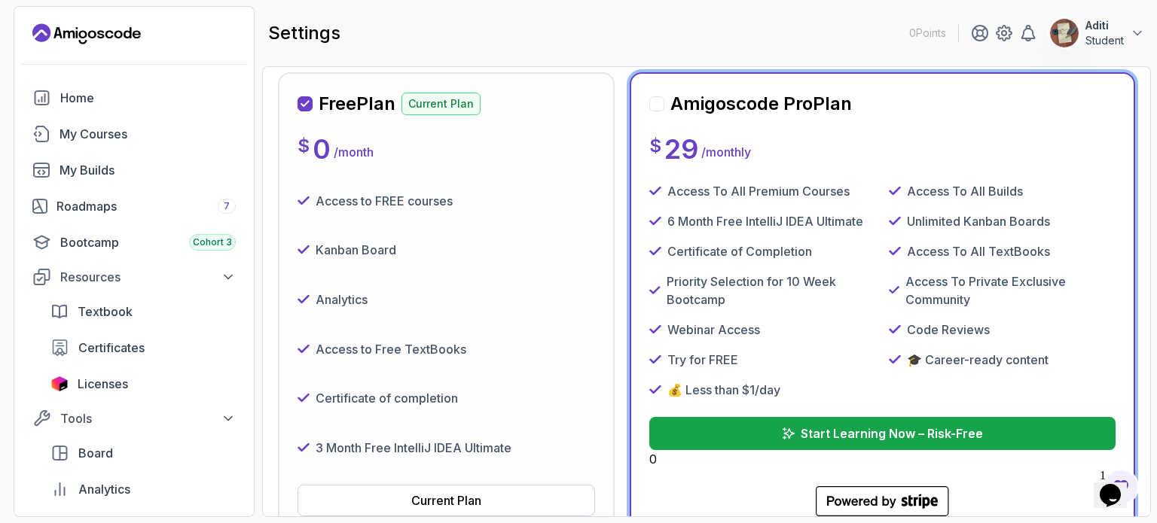
scroll to position [237, 0]
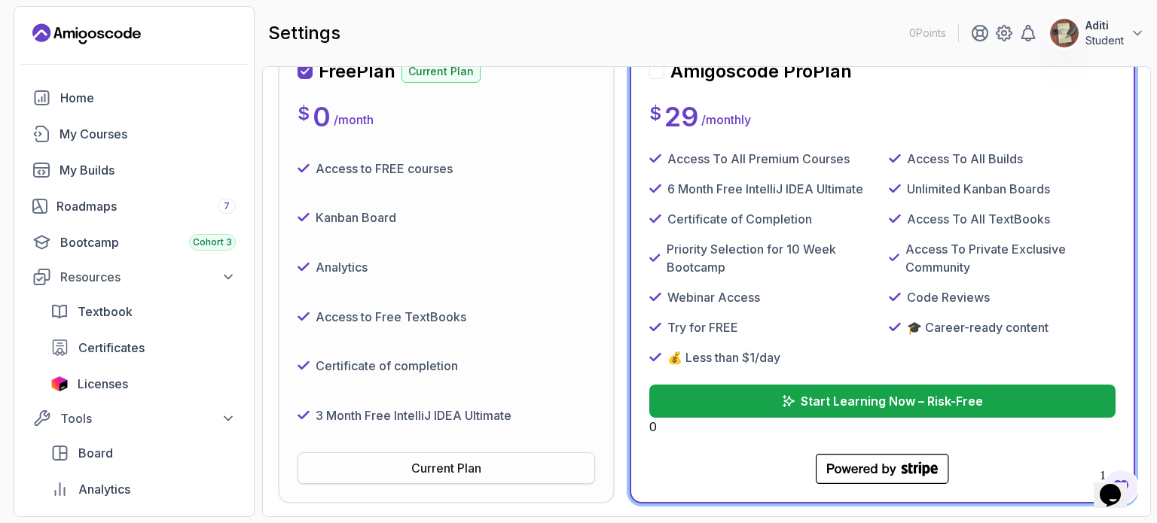
click at [459, 459] on div "Current Plan" at bounding box center [446, 468] width 70 height 18
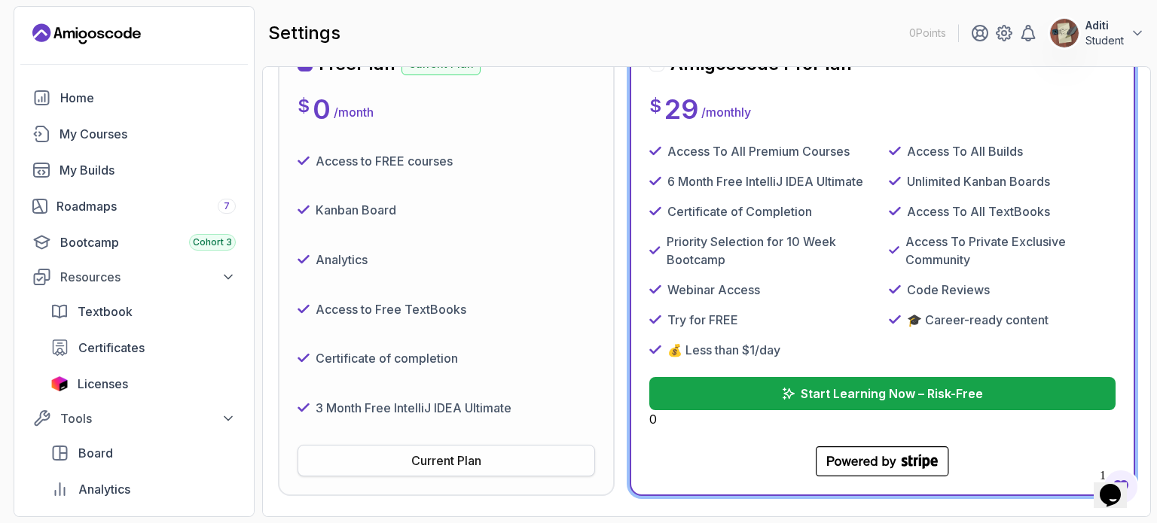
click at [459, 459] on div "Current Plan" at bounding box center [446, 461] width 70 height 18
click at [453, 463] on div "Current Plan" at bounding box center [446, 461] width 70 height 18
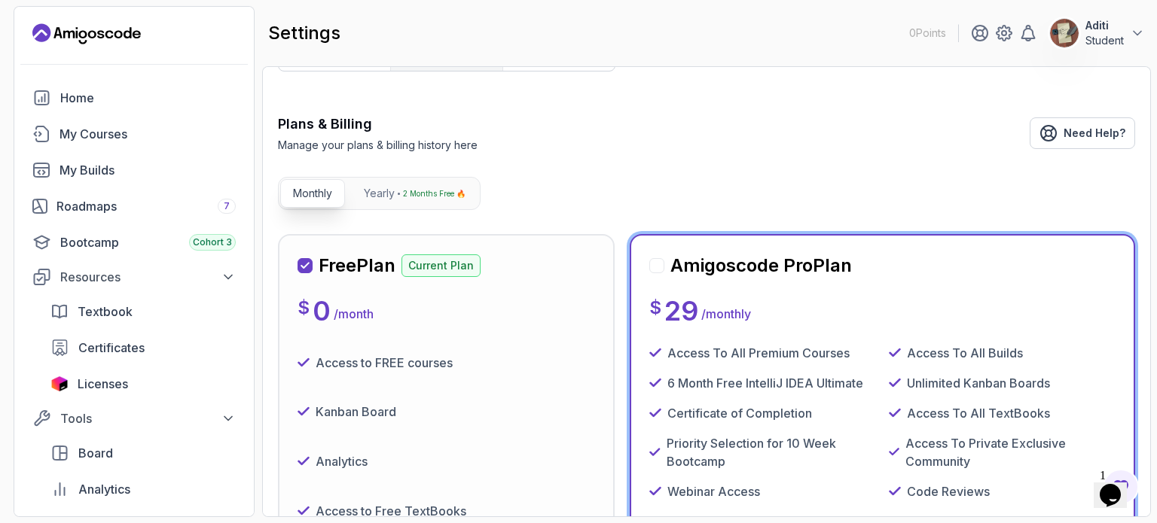
scroll to position [41, 0]
click at [482, 368] on div "Access to FREE courses" at bounding box center [447, 365] width 298 height 38
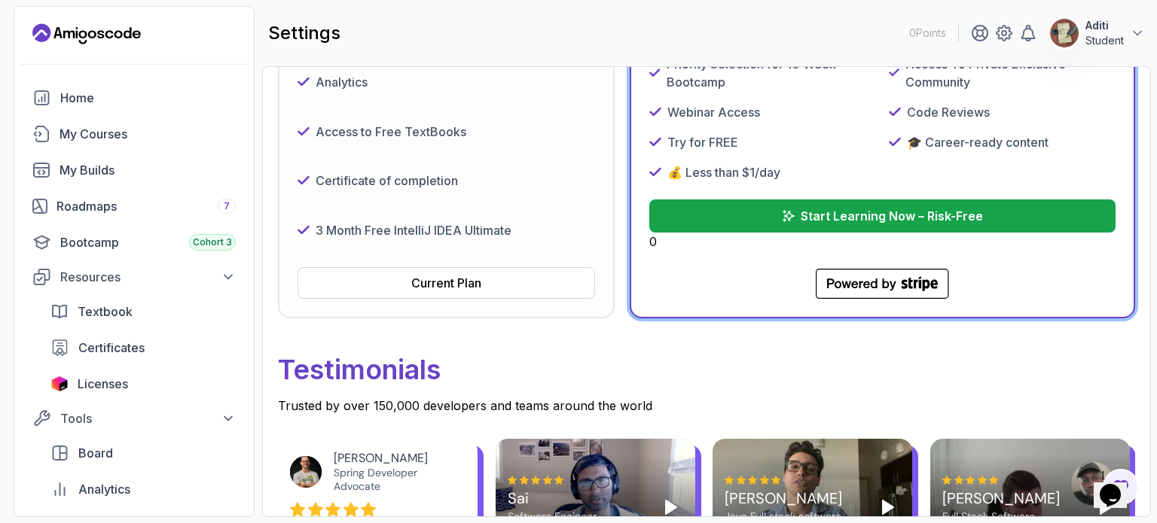
scroll to position [421, 0]
click at [464, 286] on div "Current Plan" at bounding box center [446, 284] width 70 height 18
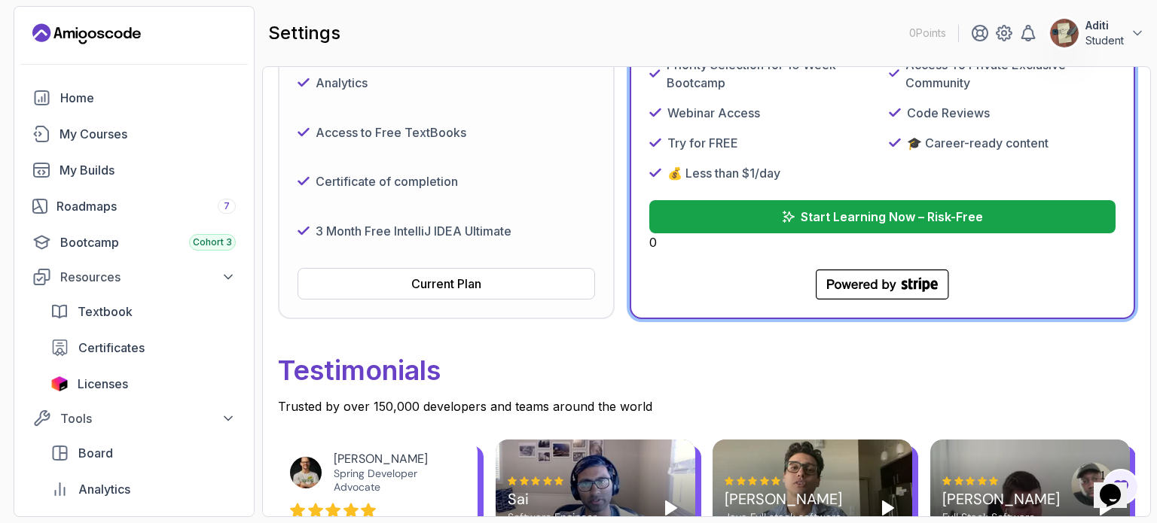
click at [425, 241] on div "3 Month Free IntelliJ IDEA Ultimate" at bounding box center [447, 231] width 298 height 38
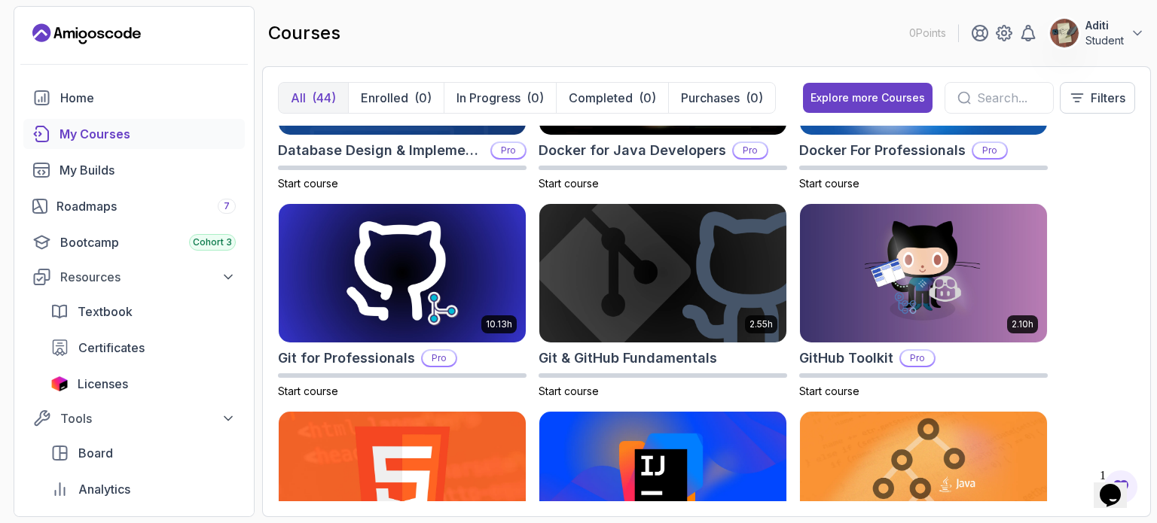
scroll to position [548, 0]
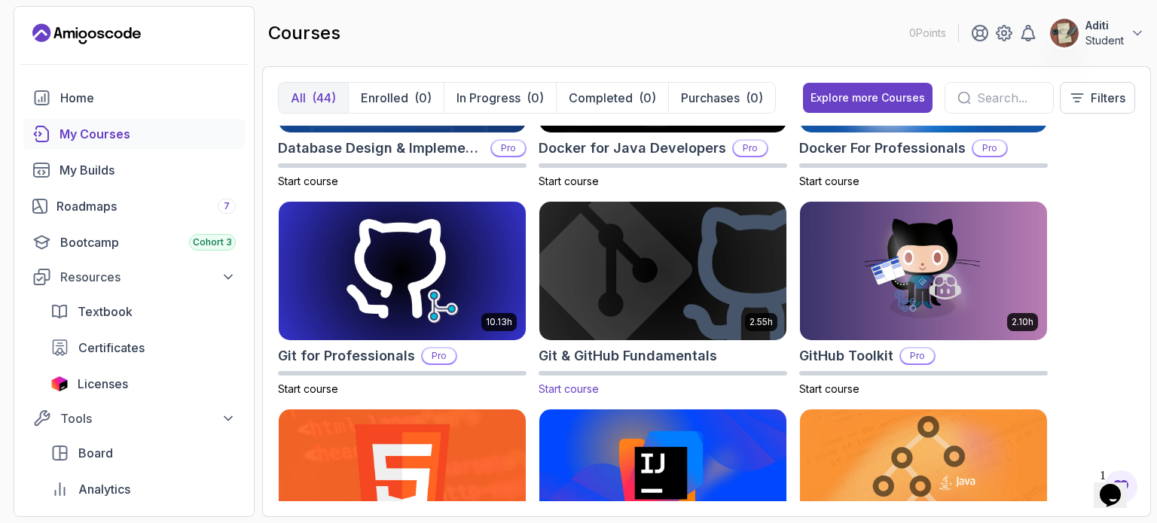
click at [558, 387] on span "Start course" at bounding box center [569, 389] width 60 height 13
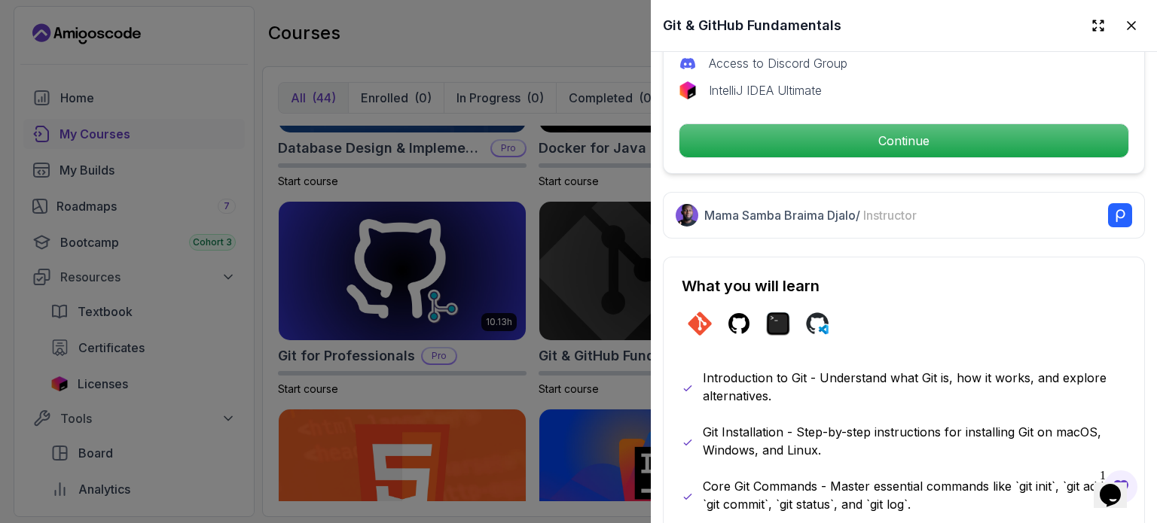
scroll to position [349, 0]
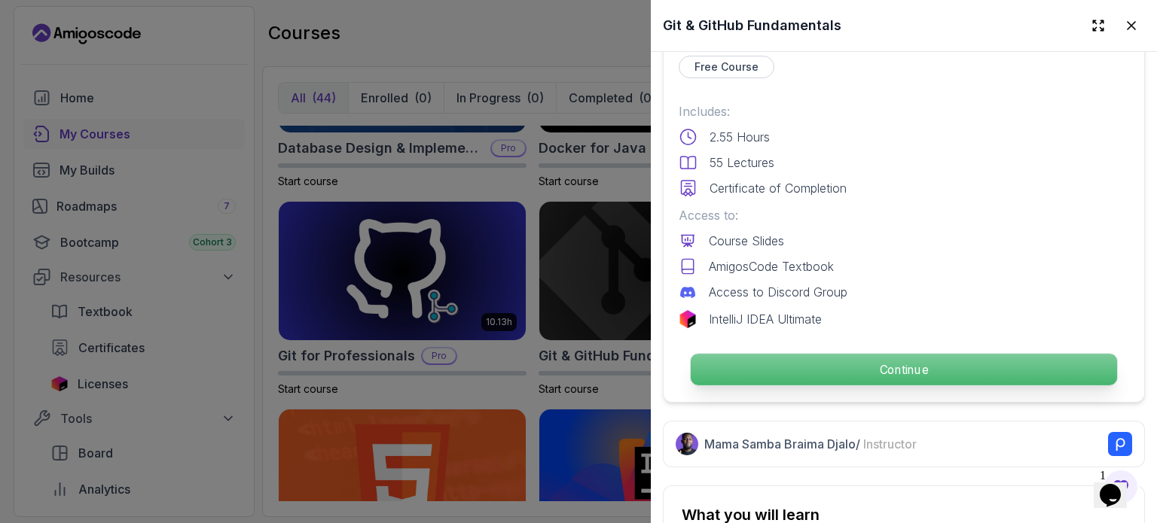
click at [810, 367] on p "Continue" at bounding box center [904, 370] width 426 height 32
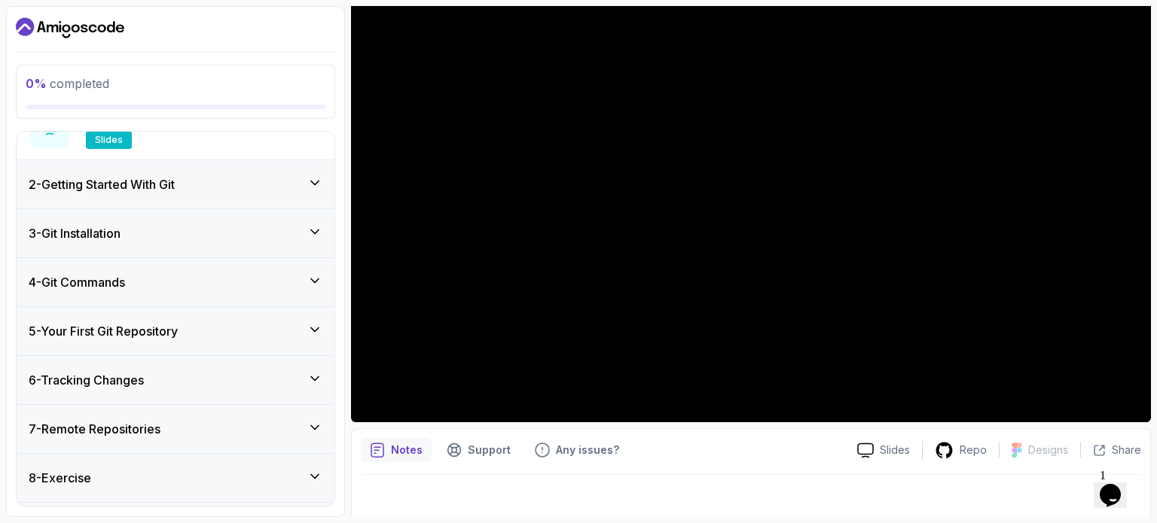
scroll to position [252, 0]
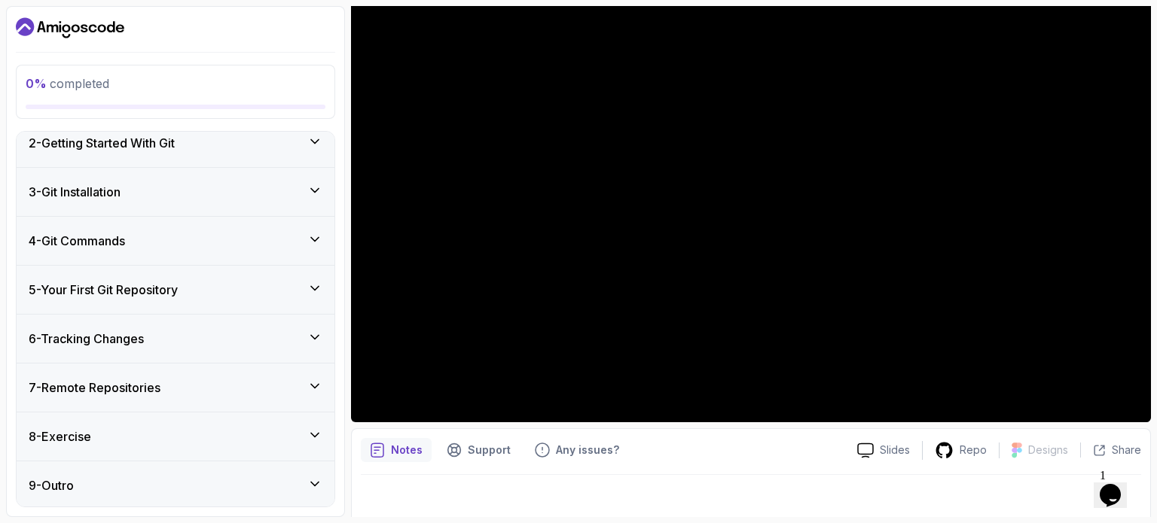
click at [56, 138] on h3 "2 - Getting Started With Git" at bounding box center [102, 143] width 146 height 18
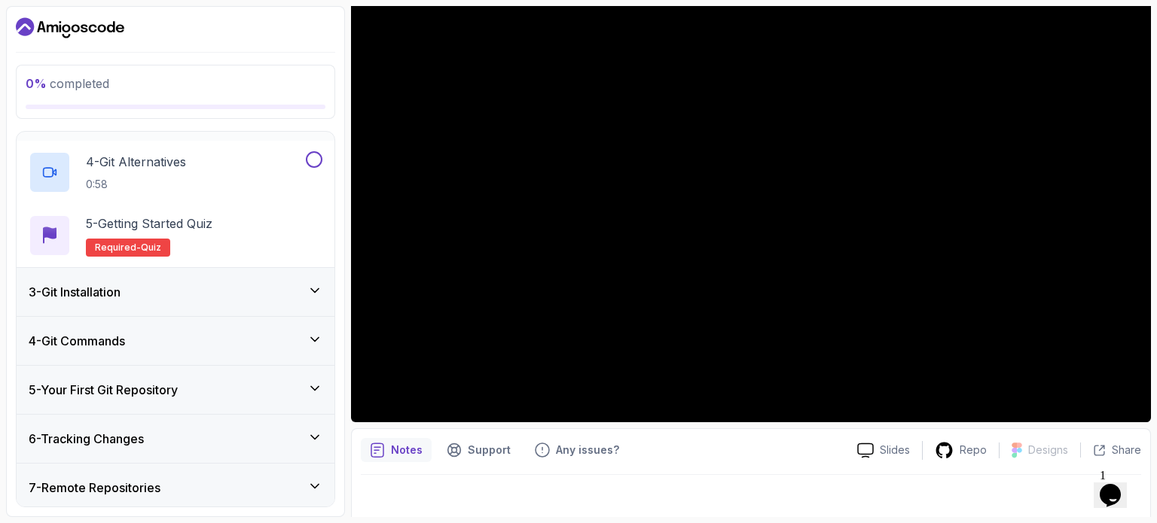
scroll to position [279, 0]
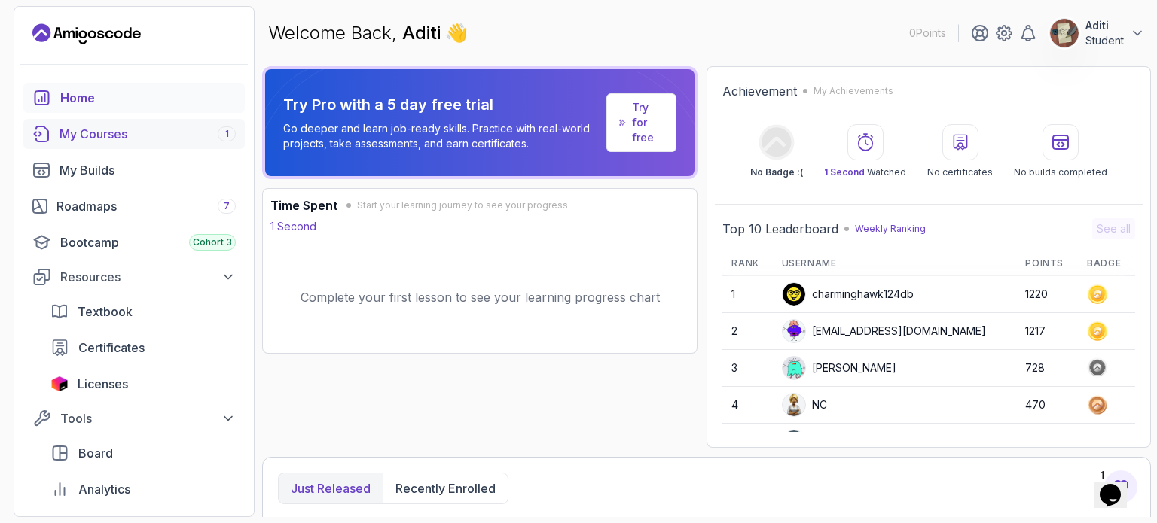
click at [157, 130] on div "My Courses 1" at bounding box center [148, 134] width 176 height 18
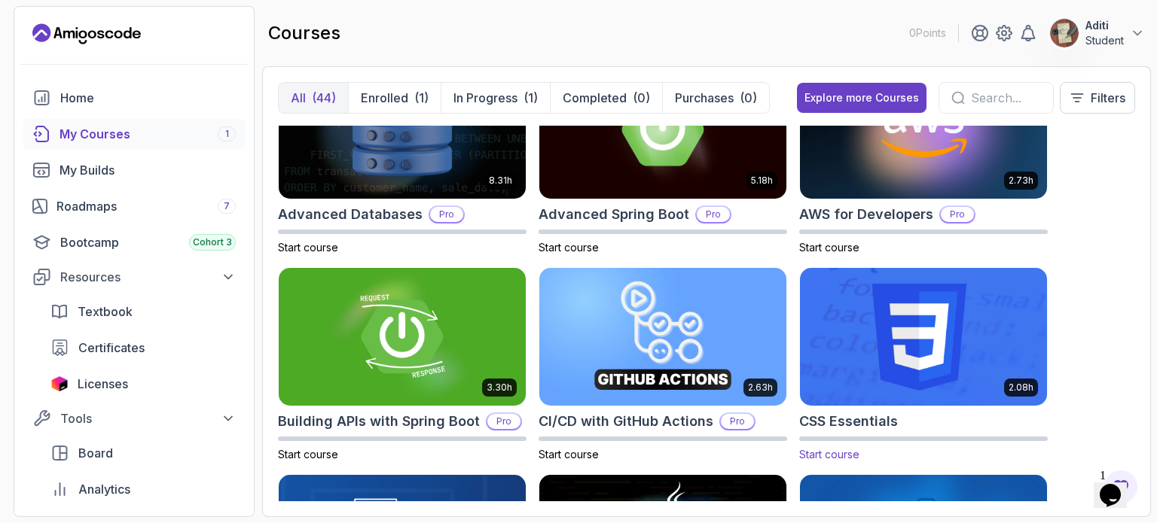
scroll to position [66, 0]
drag, startPoint x: 839, startPoint y: 308, endPoint x: 832, endPoint y: 456, distance: 147.8
click at [832, 456] on span "Start course" at bounding box center [829, 454] width 60 height 13
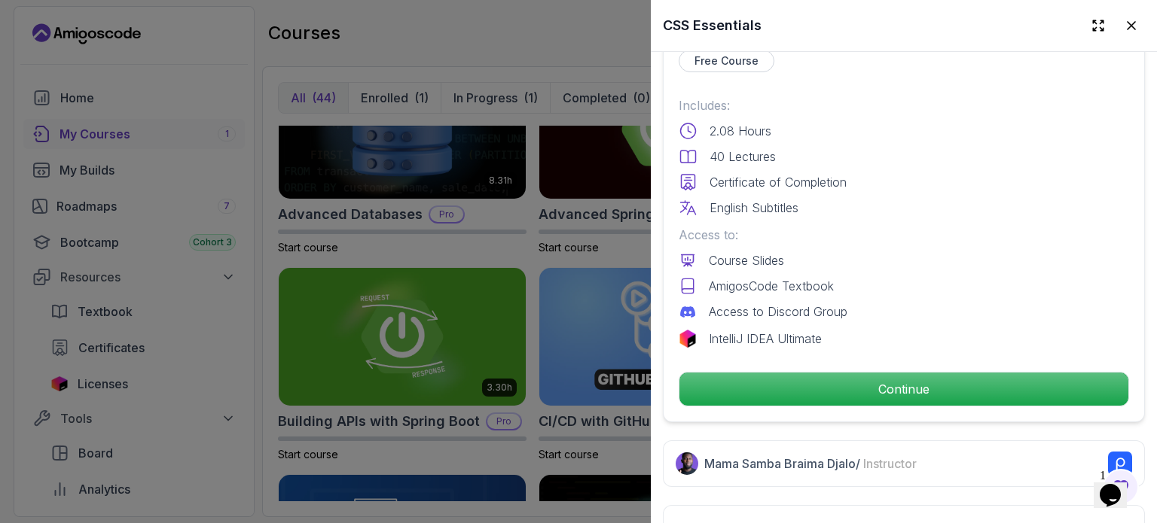
scroll to position [405, 0]
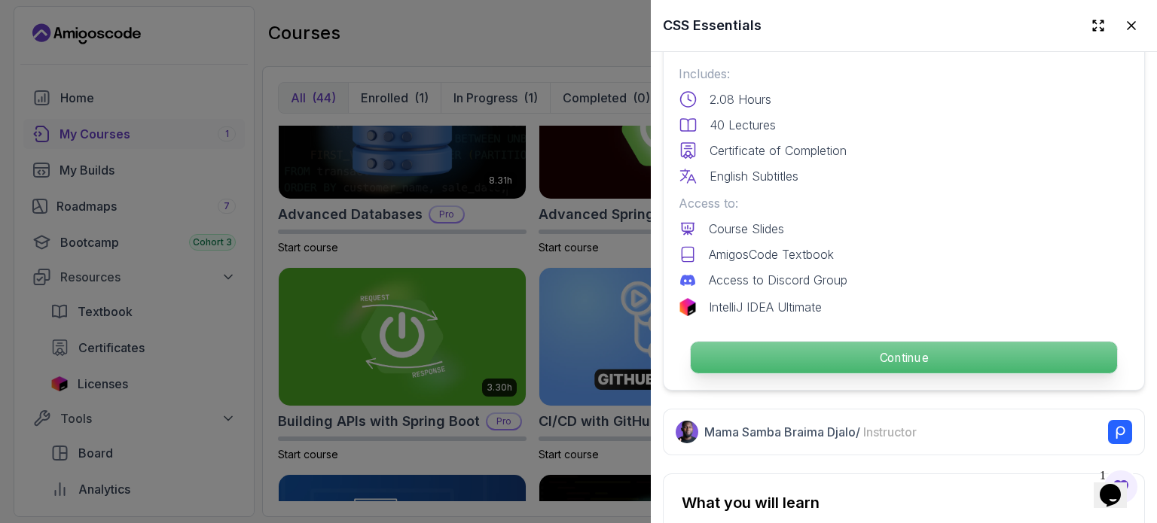
click at [824, 364] on p "Continue" at bounding box center [904, 358] width 426 height 32
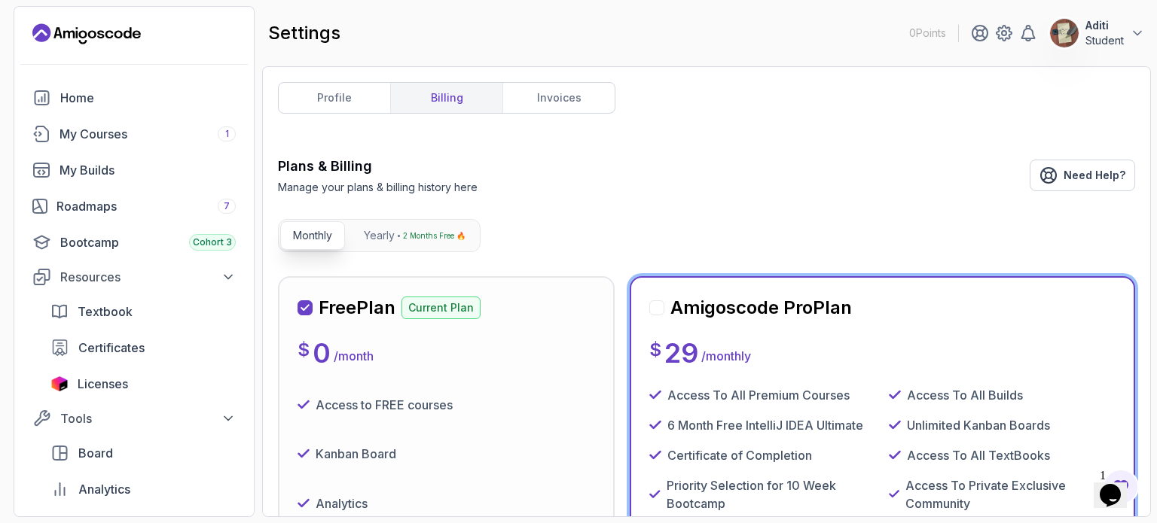
click at [304, 307] on icon at bounding box center [305, 308] width 9 height 9
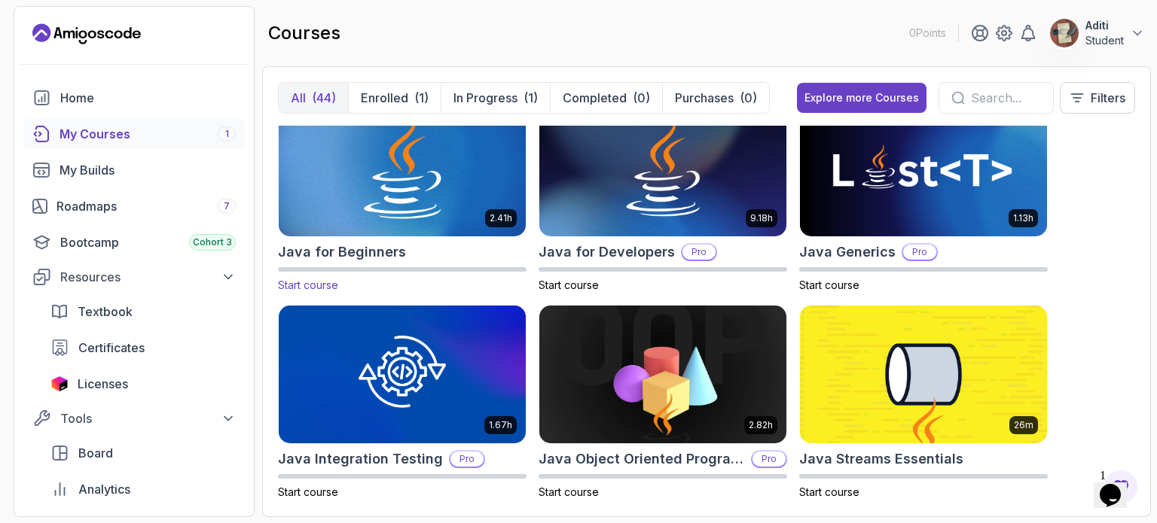
scroll to position [1068, 0]
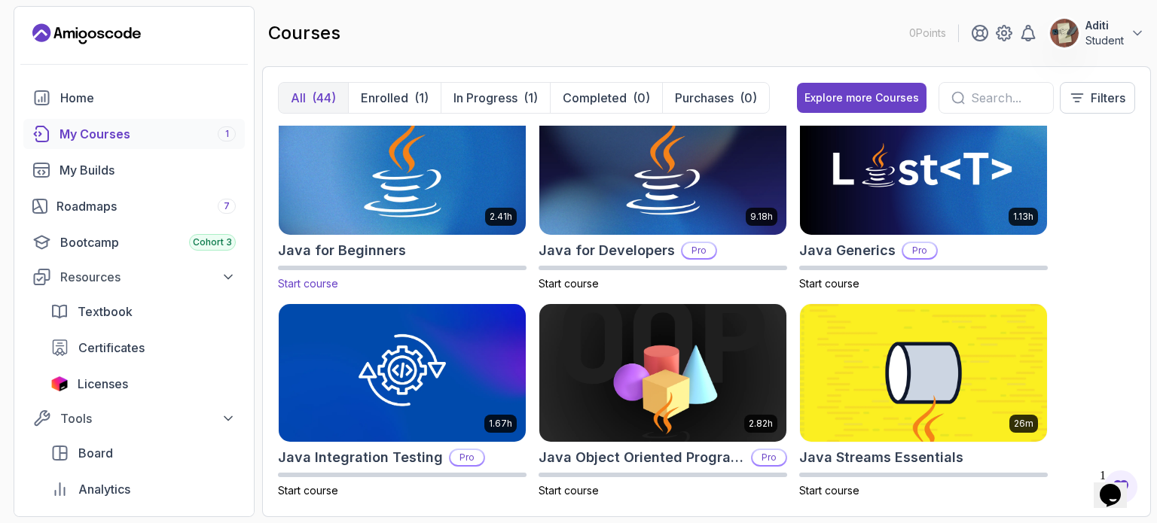
click at [327, 285] on span "Start course" at bounding box center [308, 283] width 60 height 13
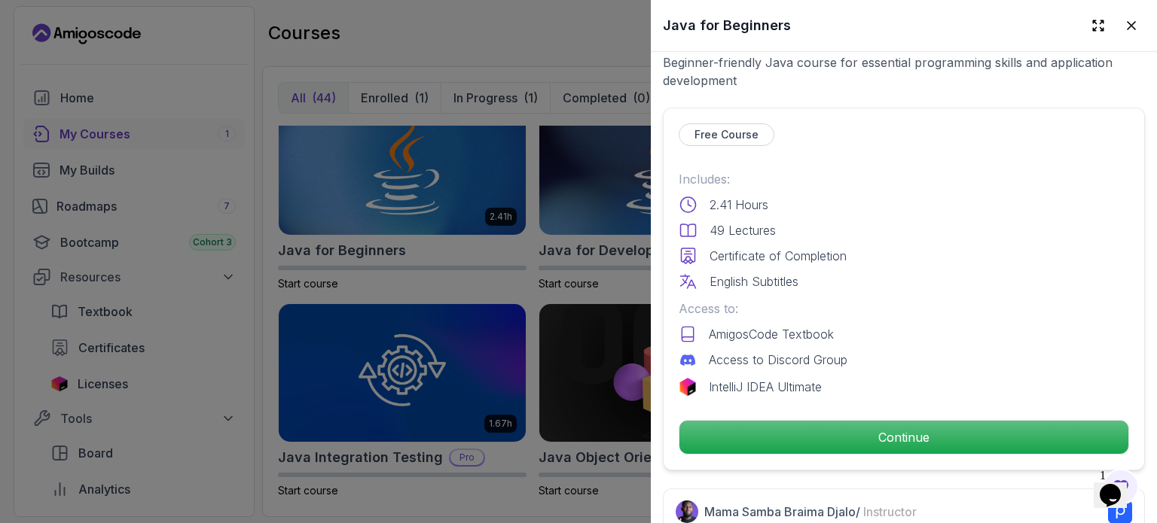
scroll to position [301, 0]
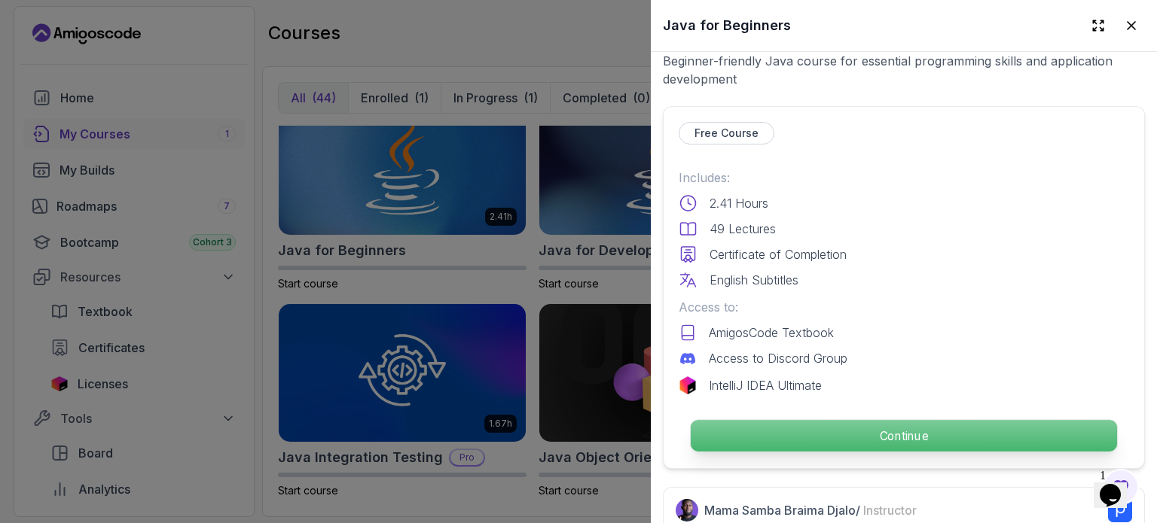
click at [915, 420] on p "Continue" at bounding box center [904, 436] width 426 height 32
